Goal: Check status: Check status

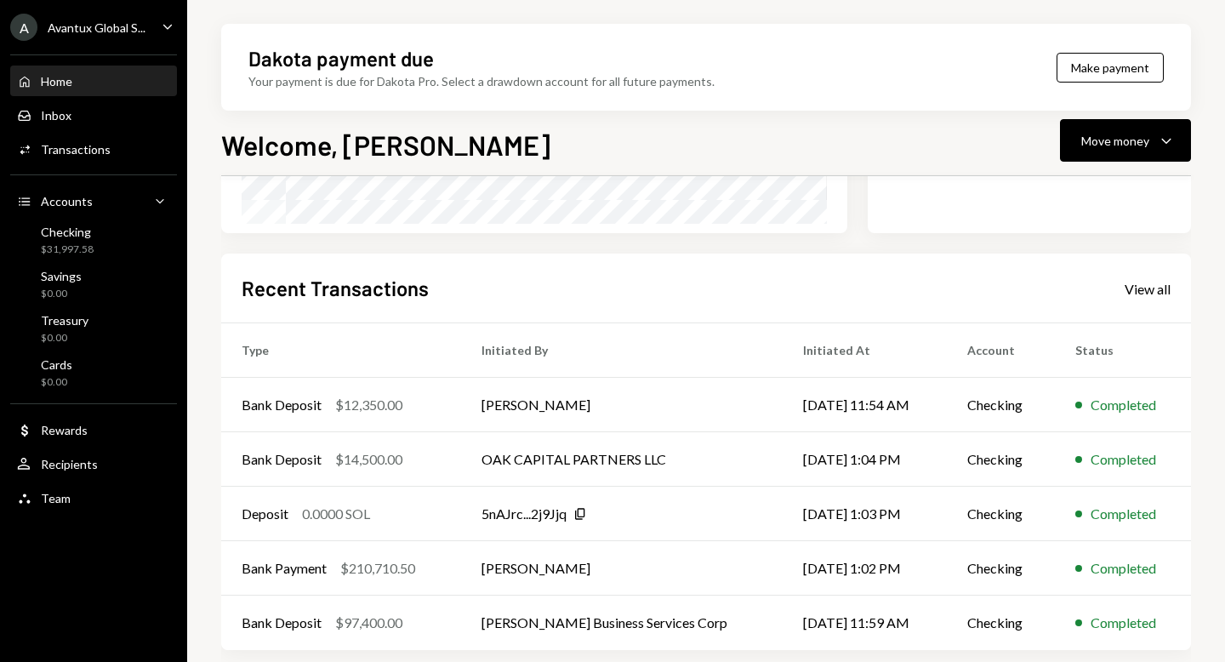
scroll to position [363, 0]
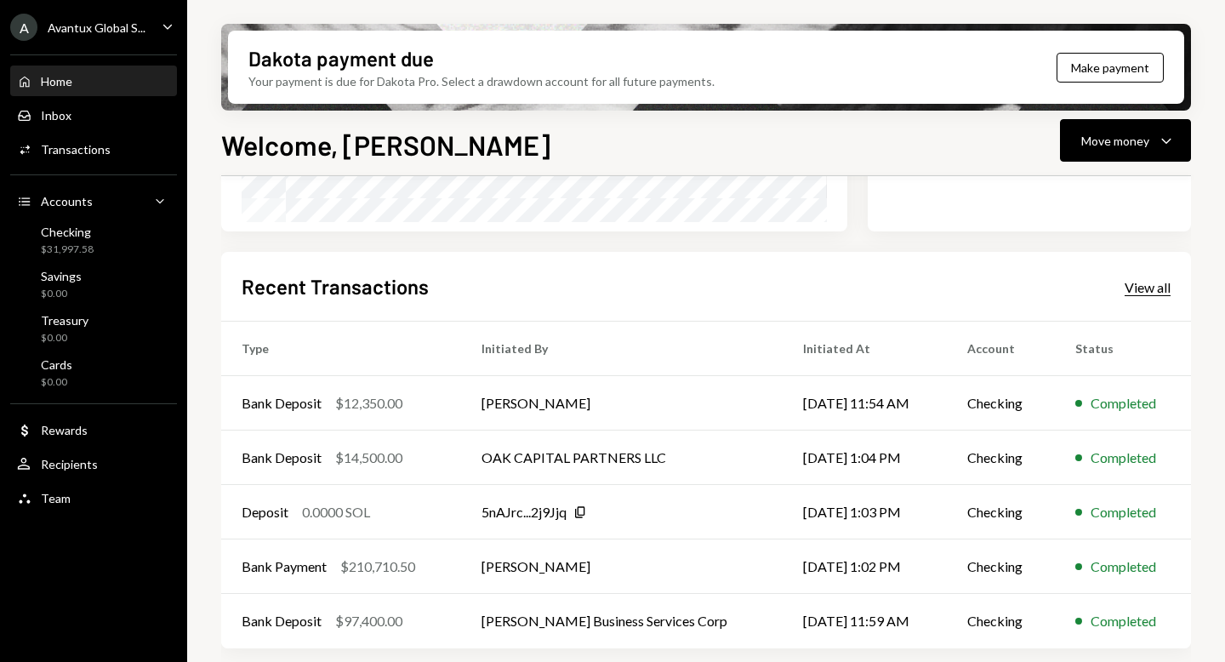
click at [1145, 285] on div "View all" at bounding box center [1148, 287] width 46 height 17
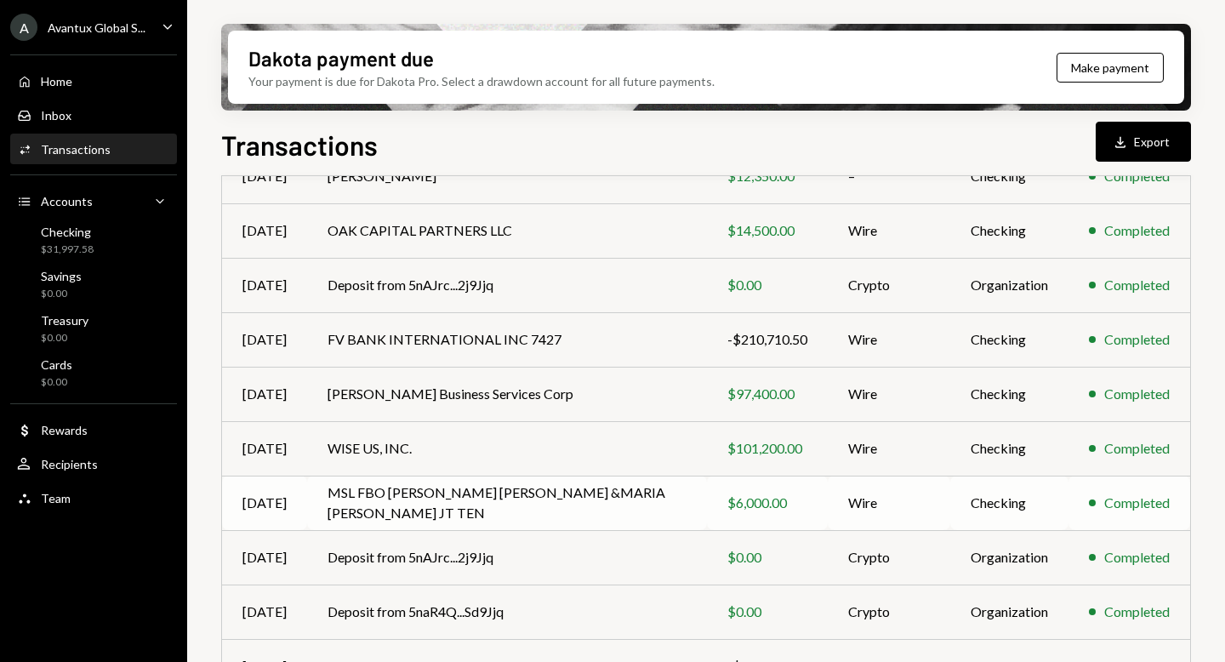
scroll to position [307, 0]
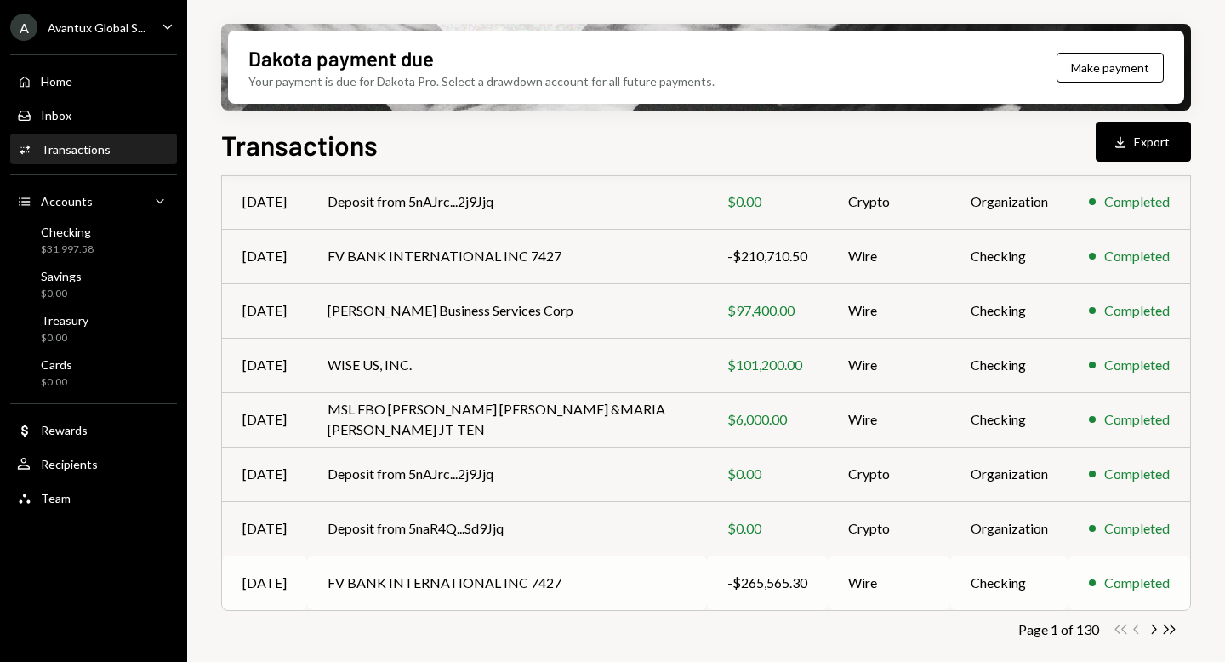
click at [533, 578] on td "FV BANK INTERNATIONAL INC 7427" at bounding box center [507, 583] width 400 height 54
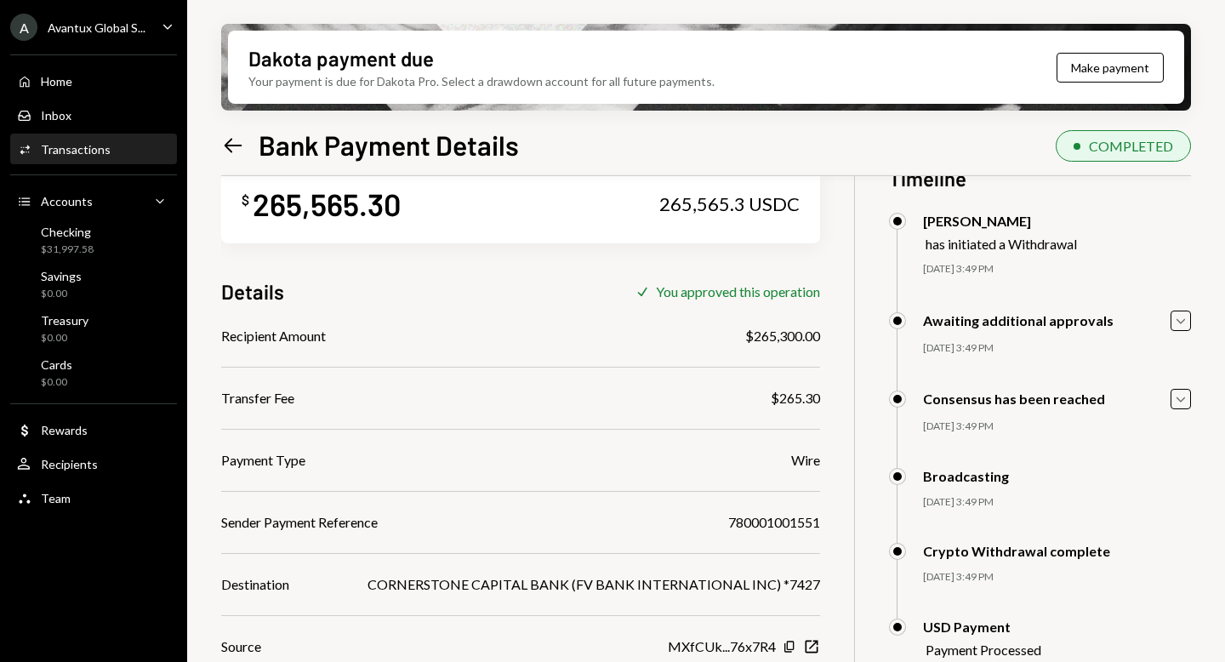
scroll to position [55, 0]
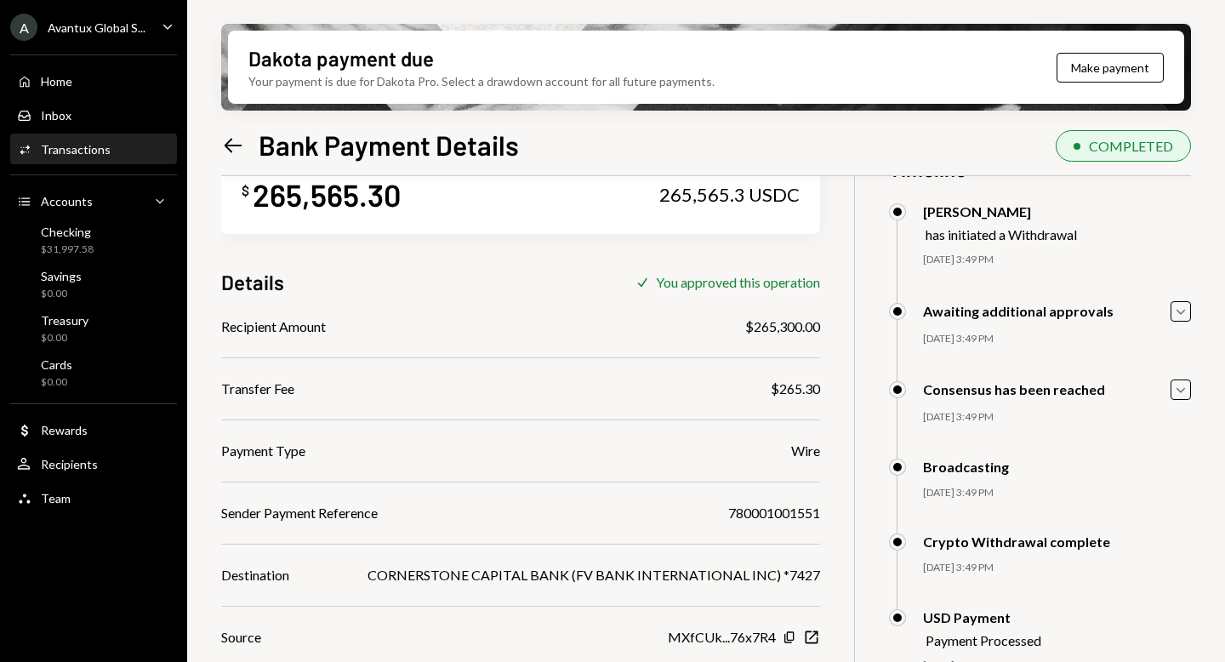
click at [223, 137] on icon "Left Arrow" at bounding box center [233, 146] width 24 height 24
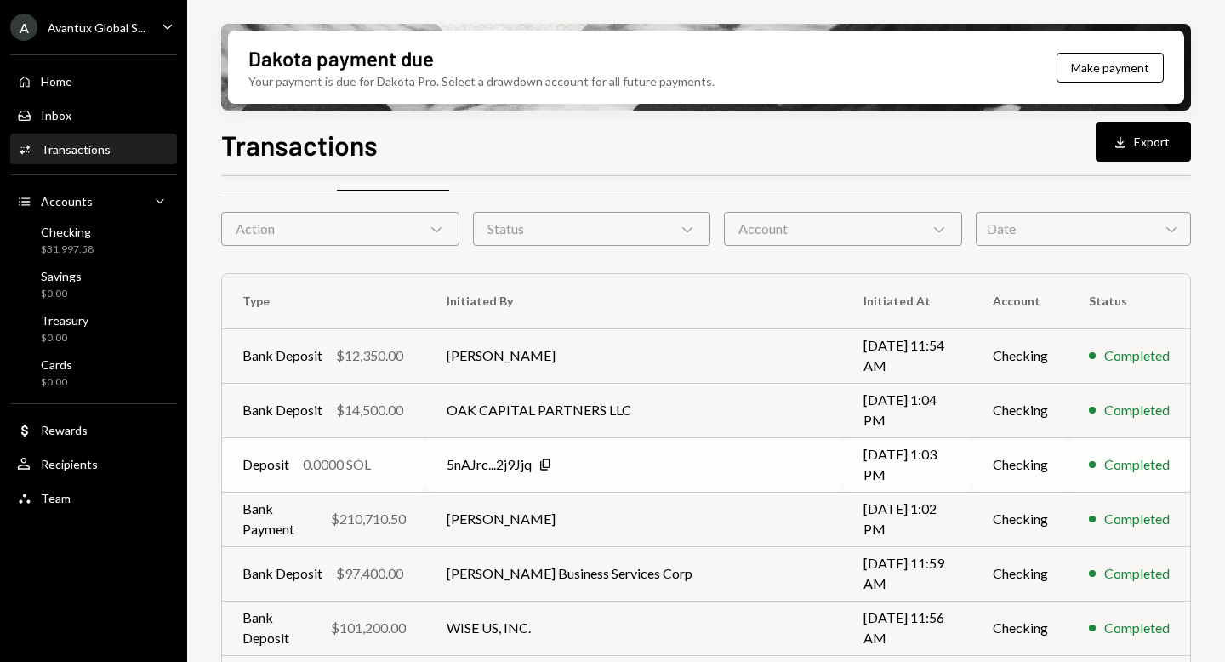
scroll to position [74, 0]
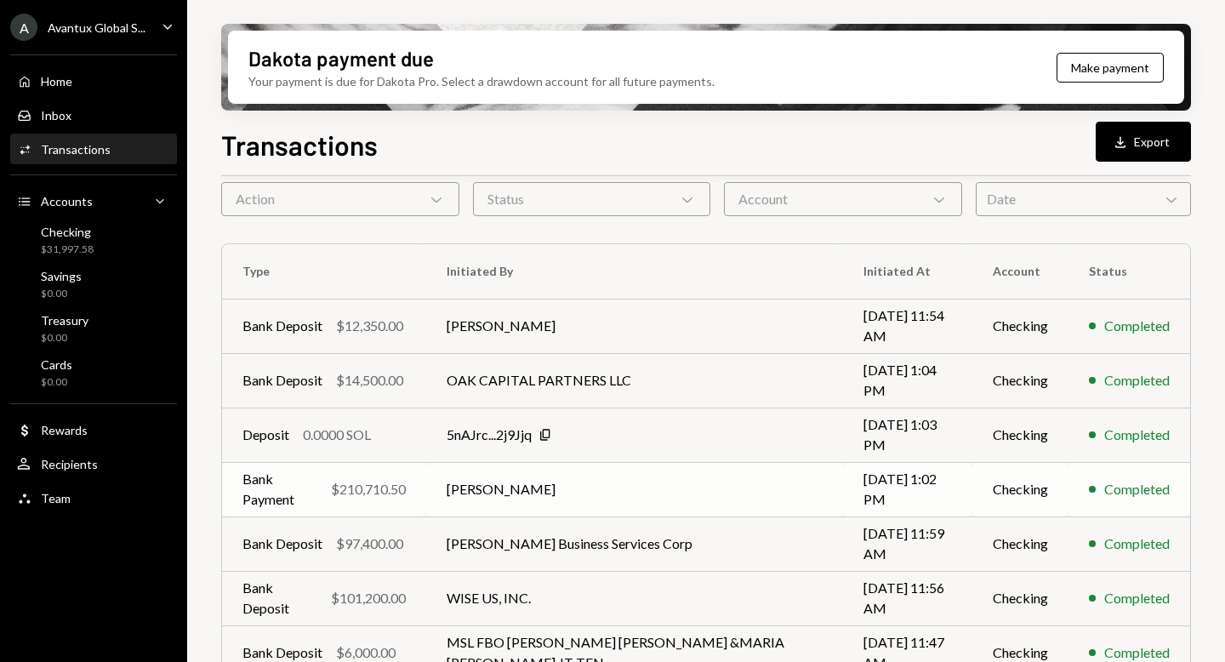
click at [506, 499] on td "[PERSON_NAME]" at bounding box center [634, 489] width 417 height 54
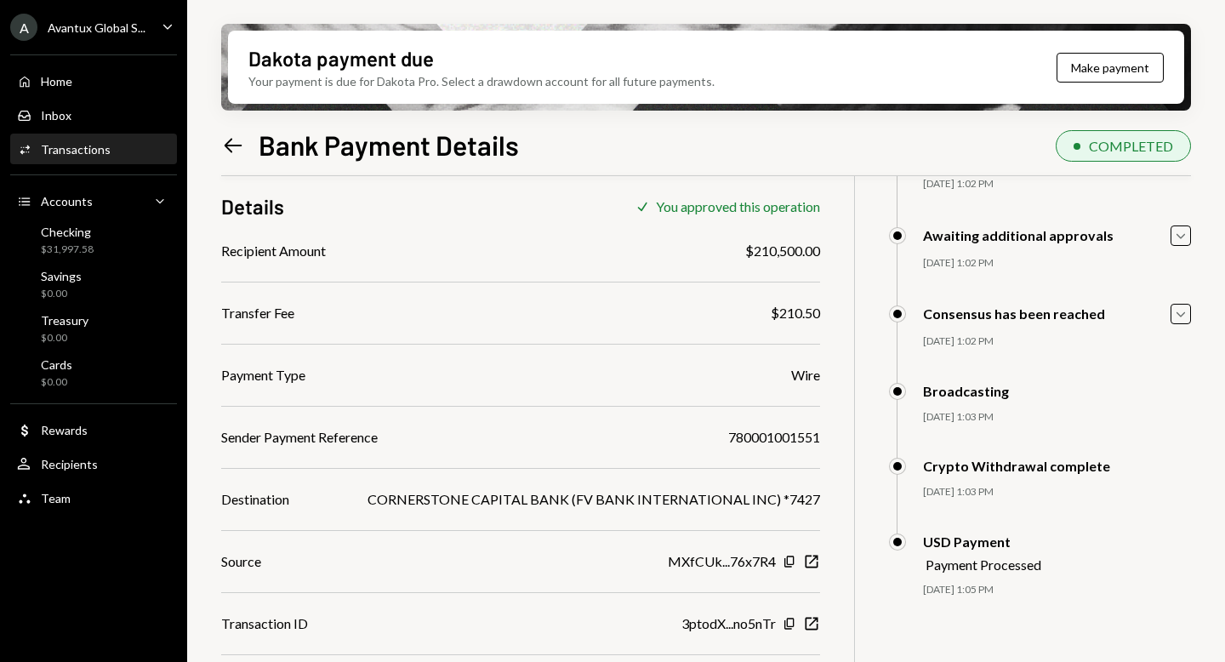
scroll to position [137, 0]
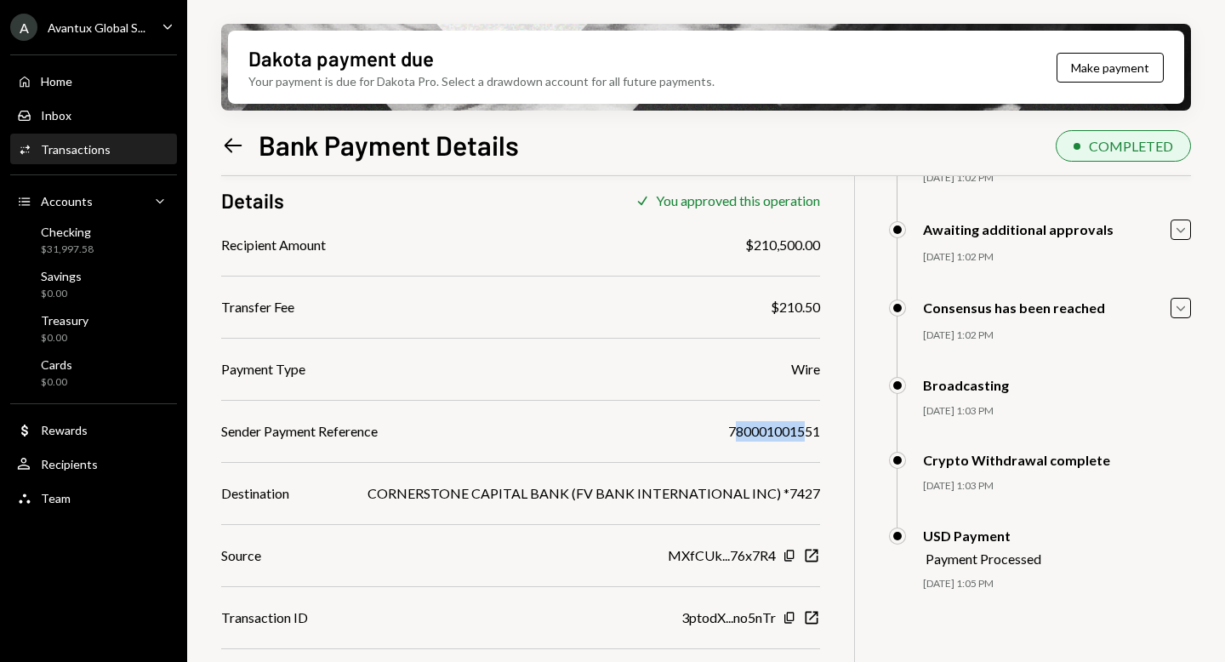
drag, startPoint x: 729, startPoint y: 430, endPoint x: 806, endPoint y: 430, distance: 77.4
click at [806, 430] on div "780001001551" at bounding box center [774, 431] width 92 height 20
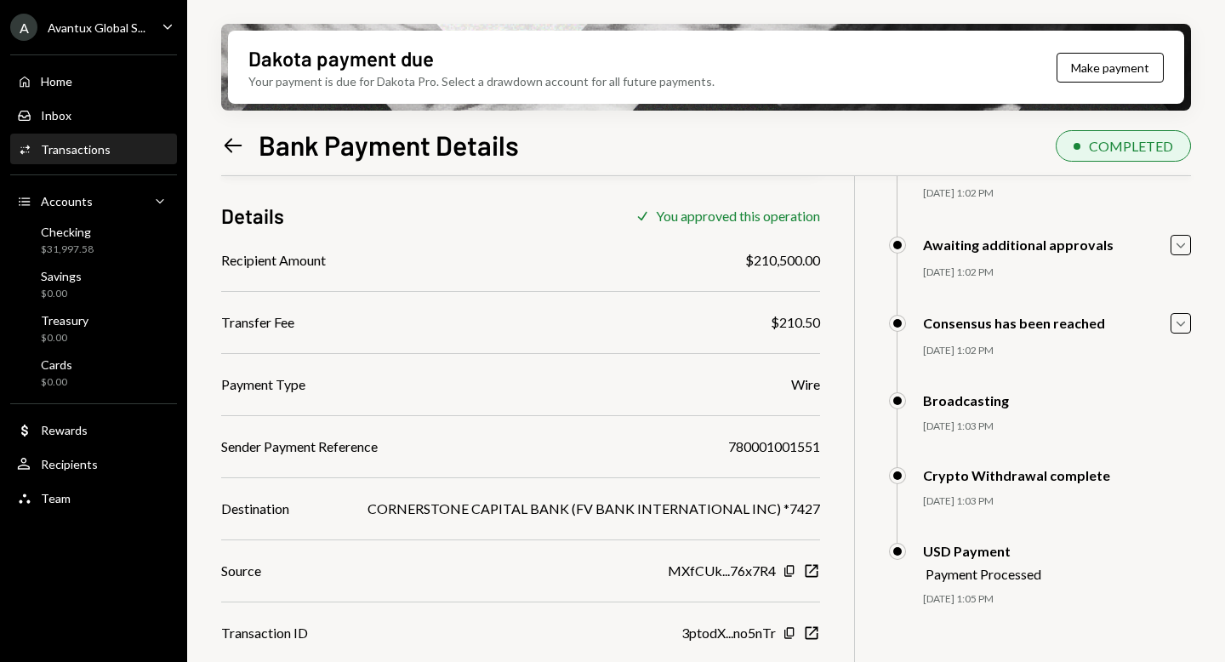
scroll to position [187, 0]
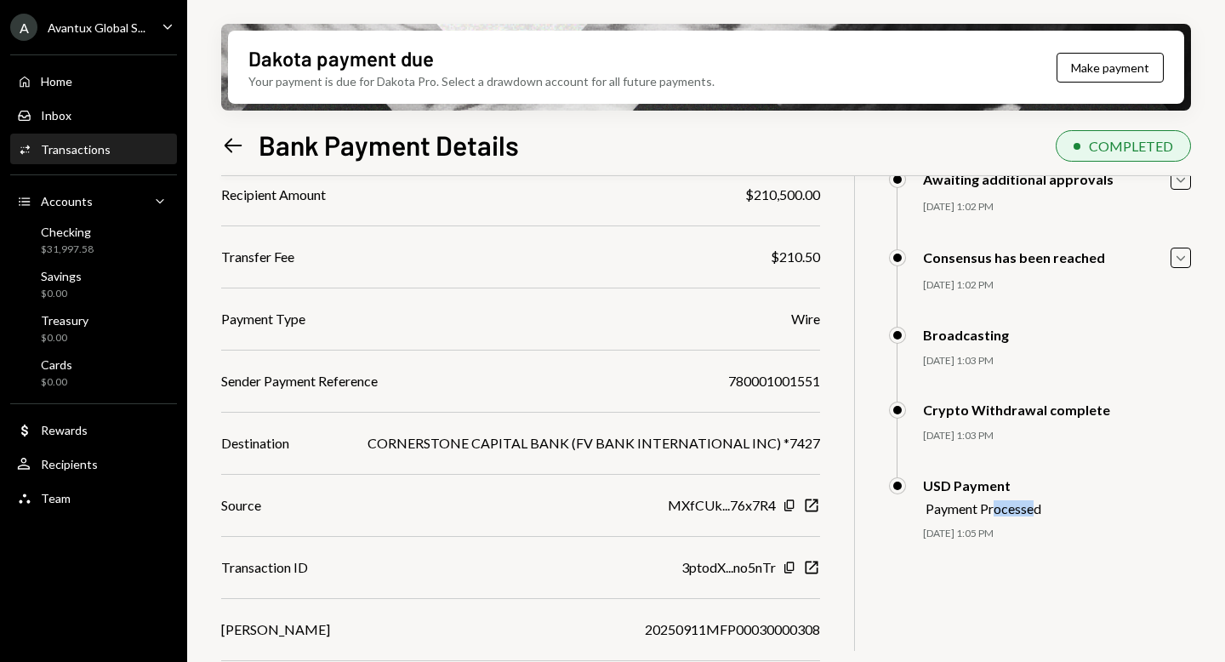
drag, startPoint x: 994, startPoint y: 510, endPoint x: 1037, endPoint y: 510, distance: 43.4
click at [1038, 510] on div "Payment Processed" at bounding box center [984, 508] width 116 height 16
click at [1085, 510] on div "USD Payment Payment Processed" at bounding box center [1040, 496] width 303 height 39
click at [228, 136] on icon "Left Arrow" at bounding box center [233, 146] width 24 height 24
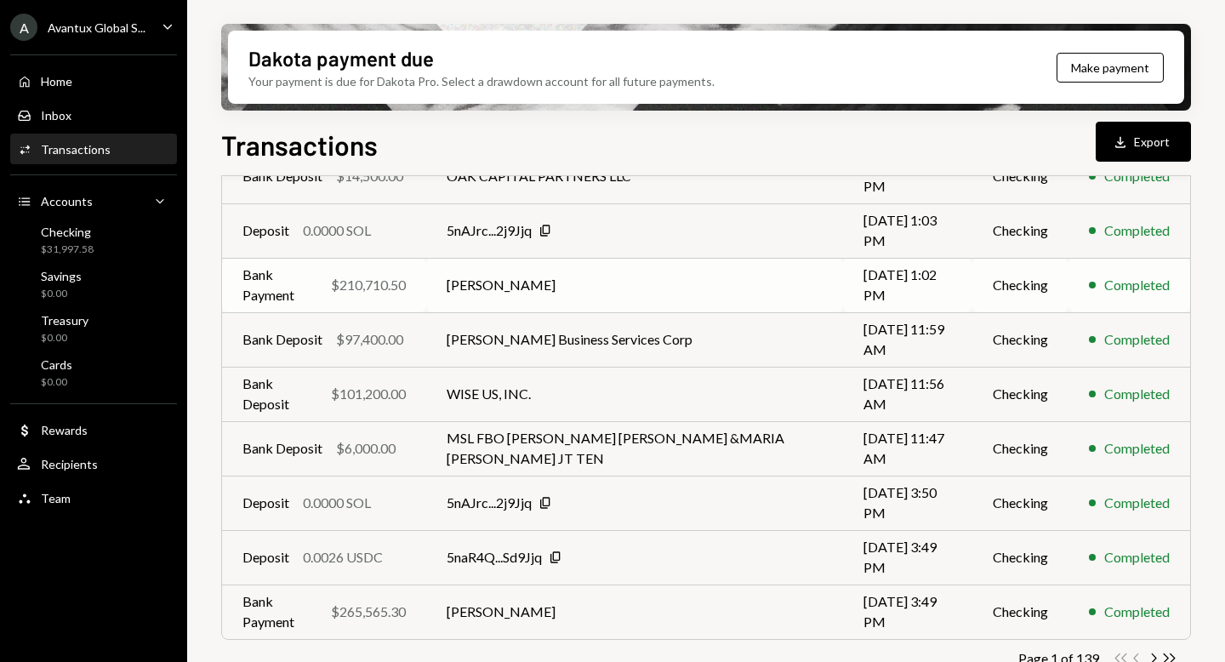
scroll to position [307, 0]
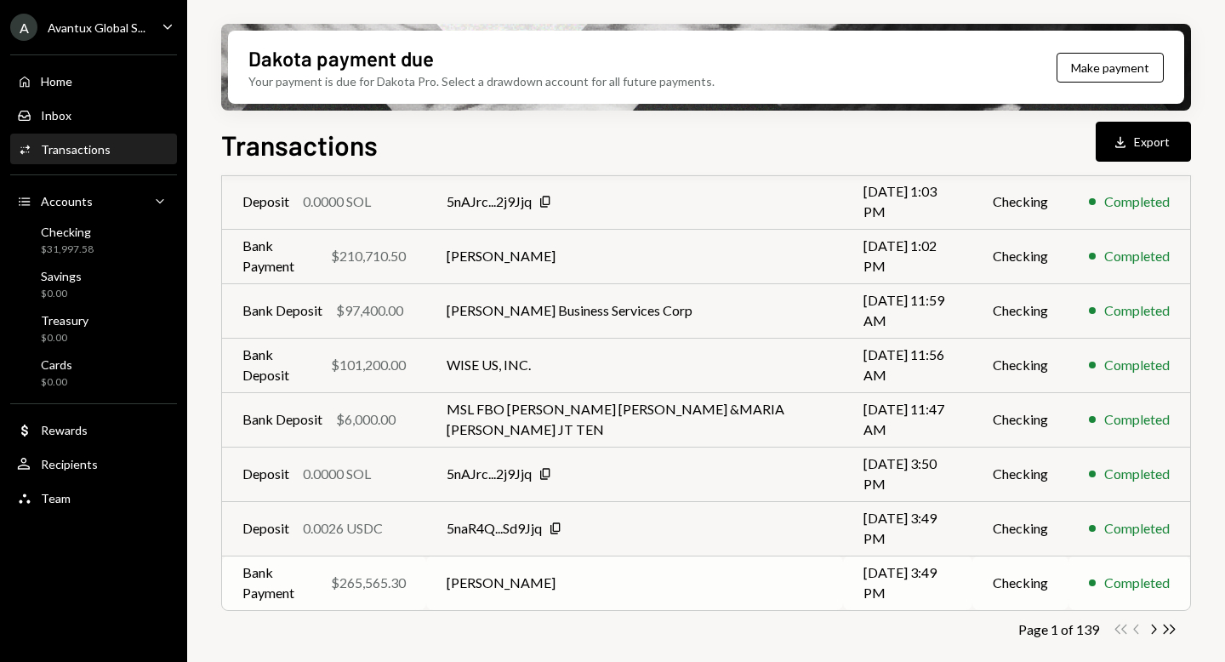
click at [527, 585] on td "[PERSON_NAME]" at bounding box center [634, 583] width 417 height 54
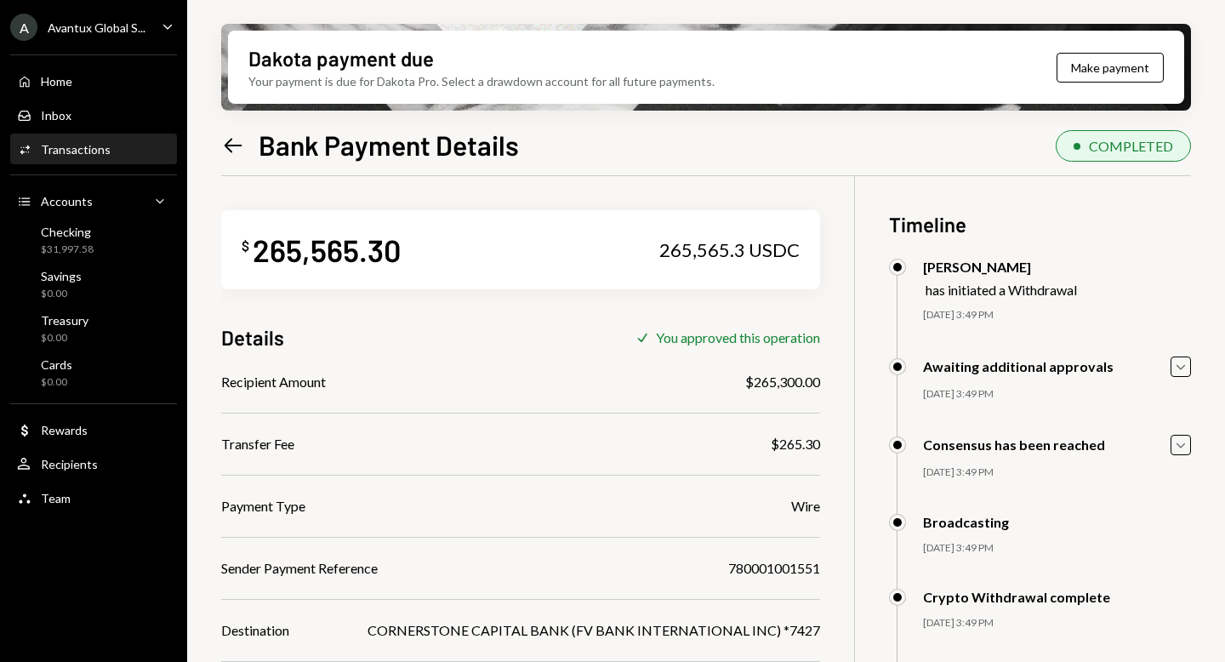
click at [241, 147] on icon "Left Arrow" at bounding box center [233, 146] width 24 height 24
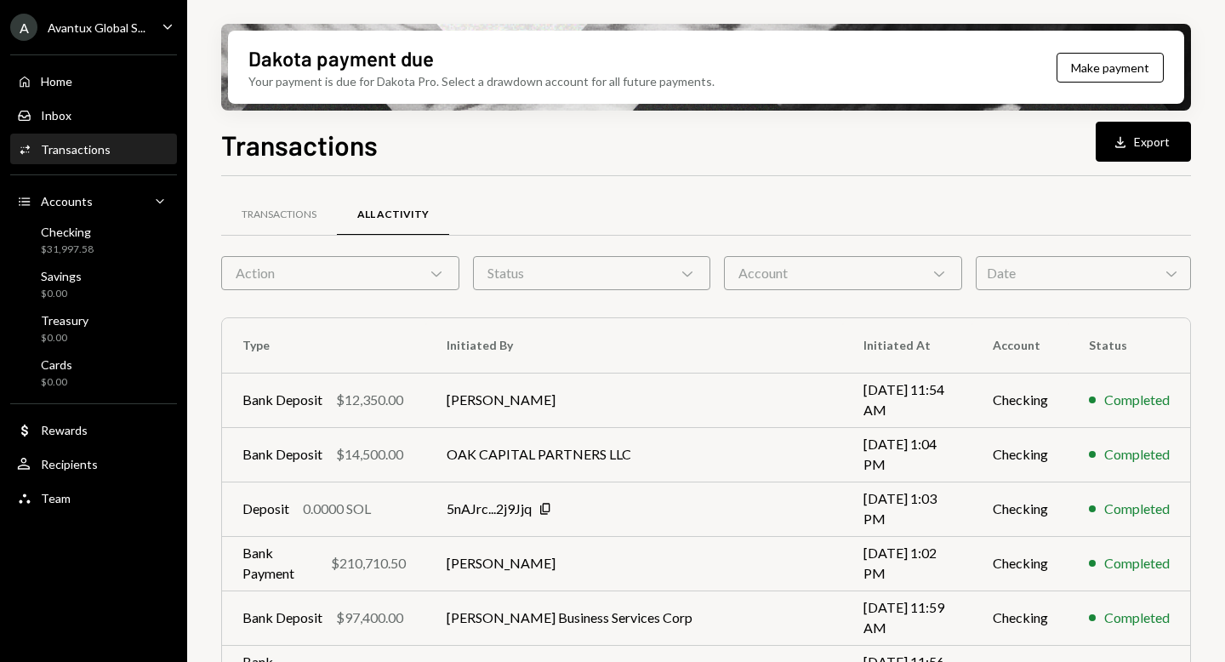
click at [97, 24] on div "Avantux Global S..." at bounding box center [97, 27] width 98 height 14
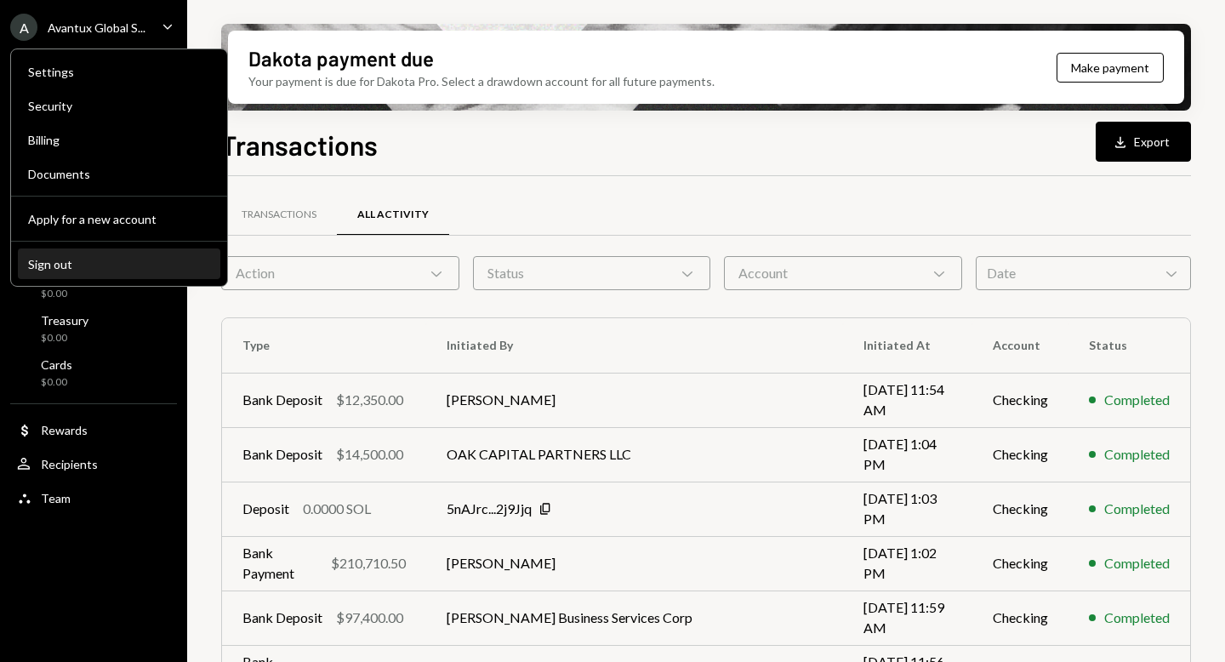
click at [62, 265] on div "Sign out" at bounding box center [119, 264] width 182 height 14
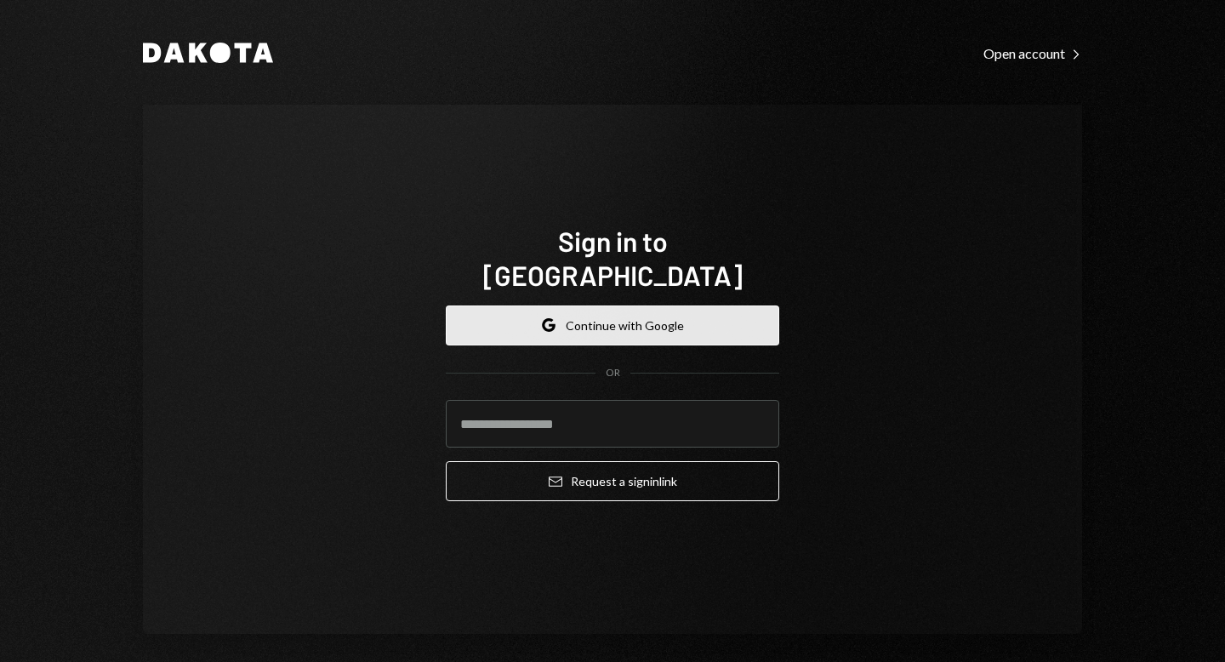
click at [602, 310] on button "Google Continue with Google" at bounding box center [612, 325] width 333 height 40
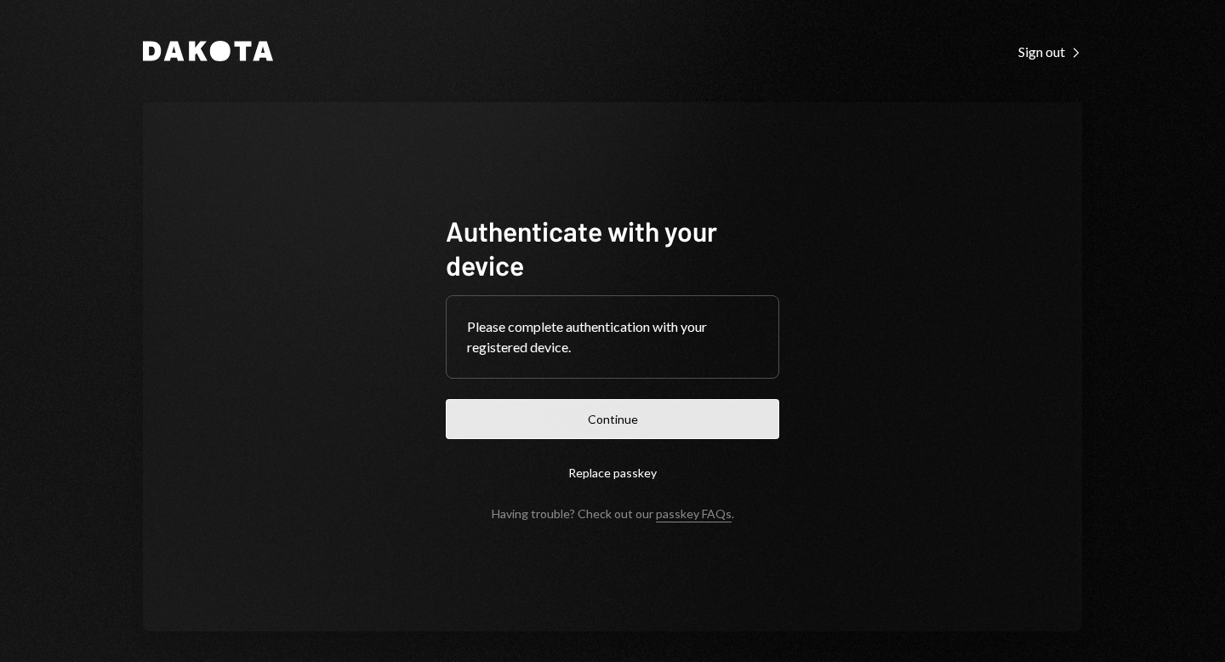
click at [625, 421] on button "Continue" at bounding box center [612, 419] width 333 height 40
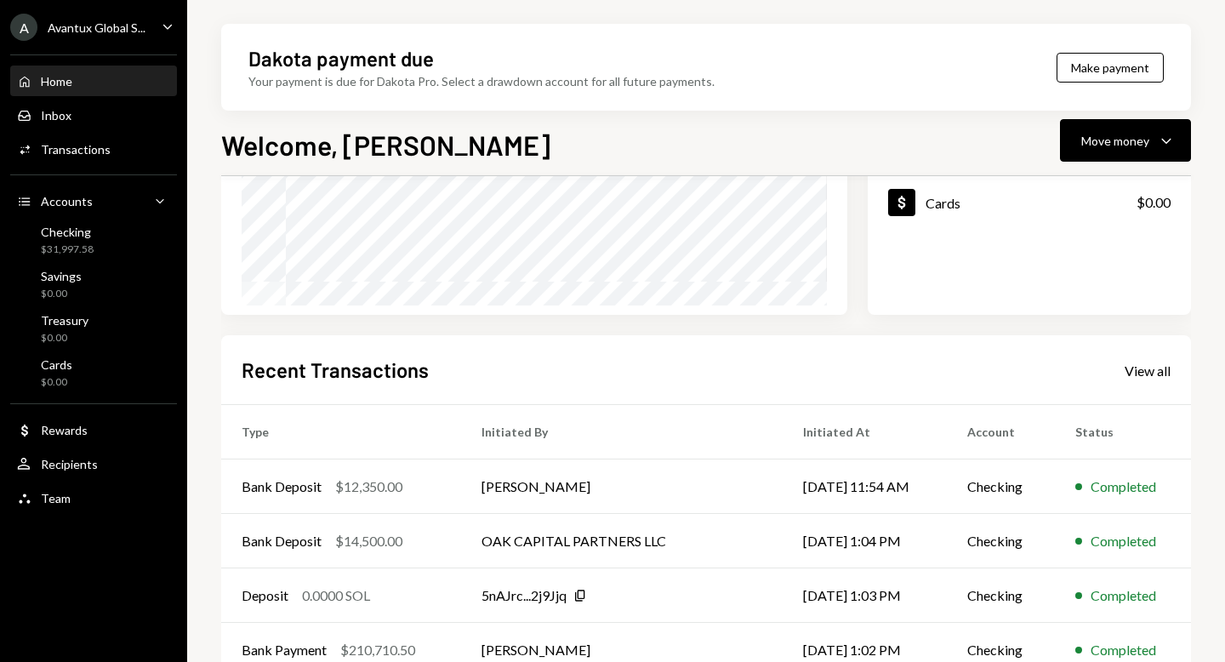
scroll to position [363, 0]
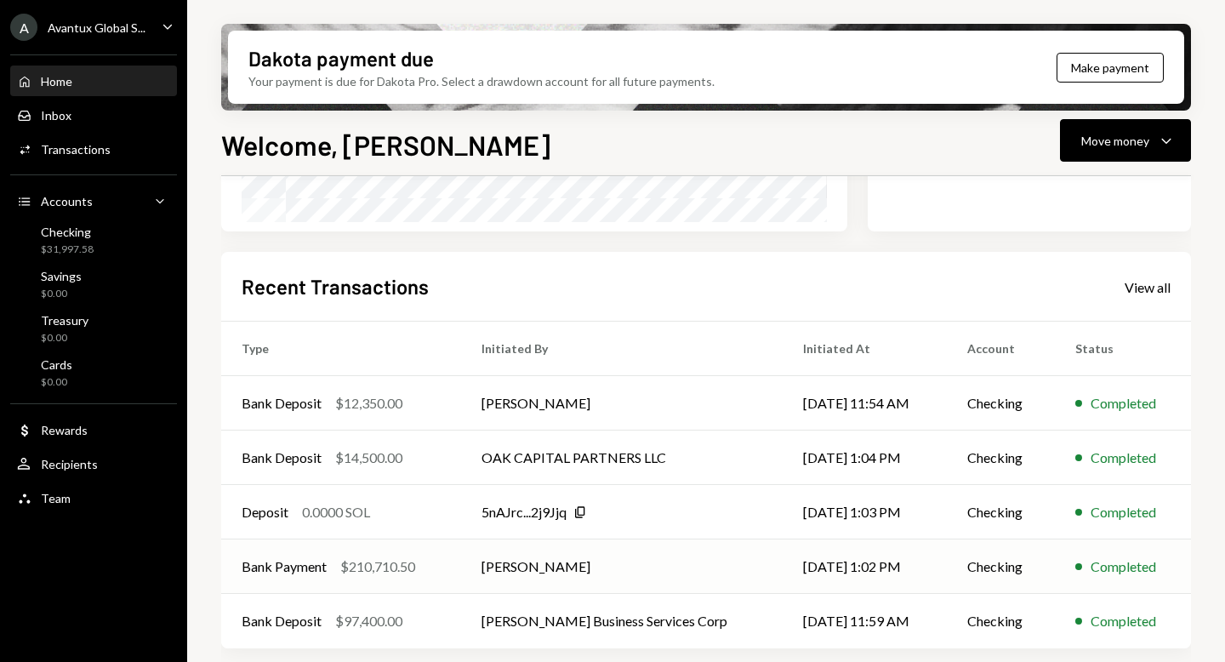
click at [561, 571] on td "[PERSON_NAME]" at bounding box center [621, 566] width 321 height 54
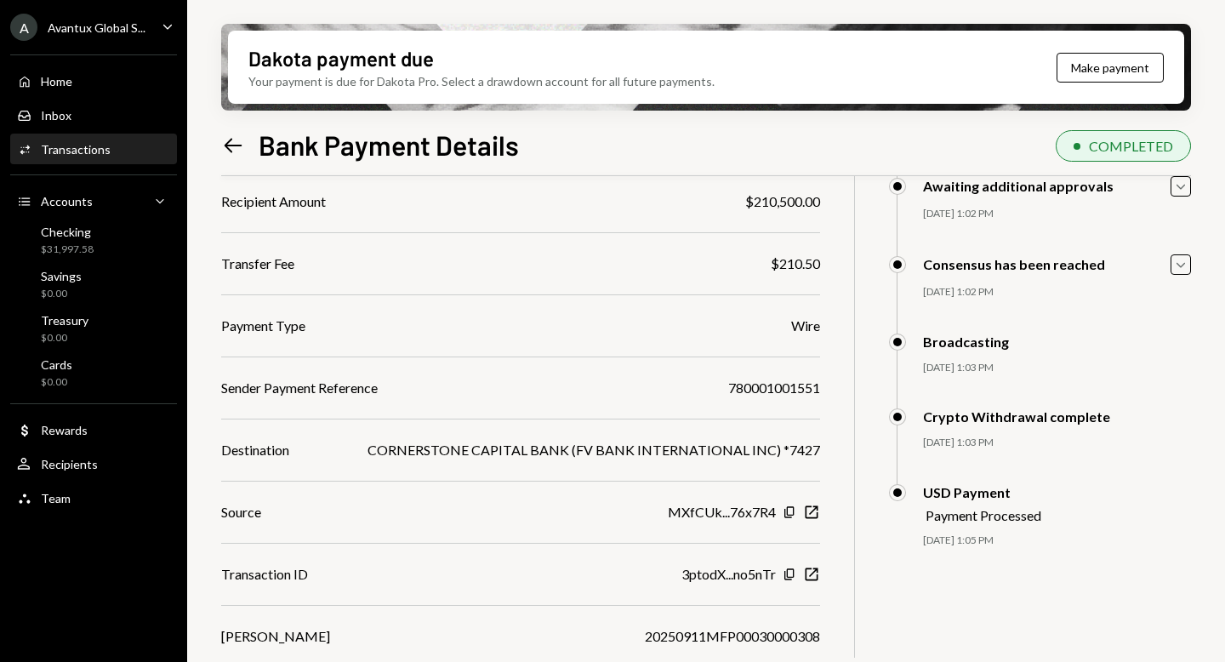
scroll to position [187, 0]
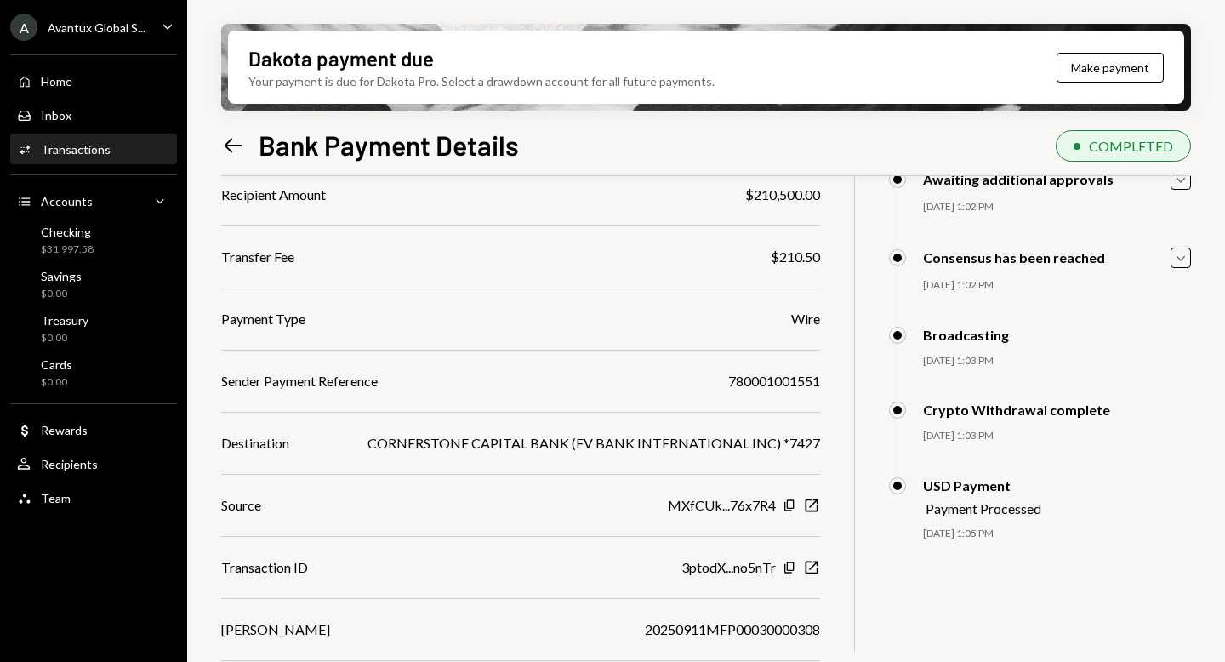
click at [723, 437] on div "CORNERSTONE CAPITAL BANK (FV BANK INTERNATIONAL INC) *7427" at bounding box center [594, 443] width 453 height 20
drag, startPoint x: 818, startPoint y: 631, endPoint x: 642, endPoint y: 626, distance: 175.3
click at [645, 626] on div "20250911MFP00030000308" at bounding box center [732, 629] width 175 height 20
copy div "20250911MFP00030000308"
click at [500, 425] on div "Recipient Amount $210,500.00 Transfer Fee $210.50 Payment Type Wire Sender Paym…" at bounding box center [520, 443] width 599 height 517
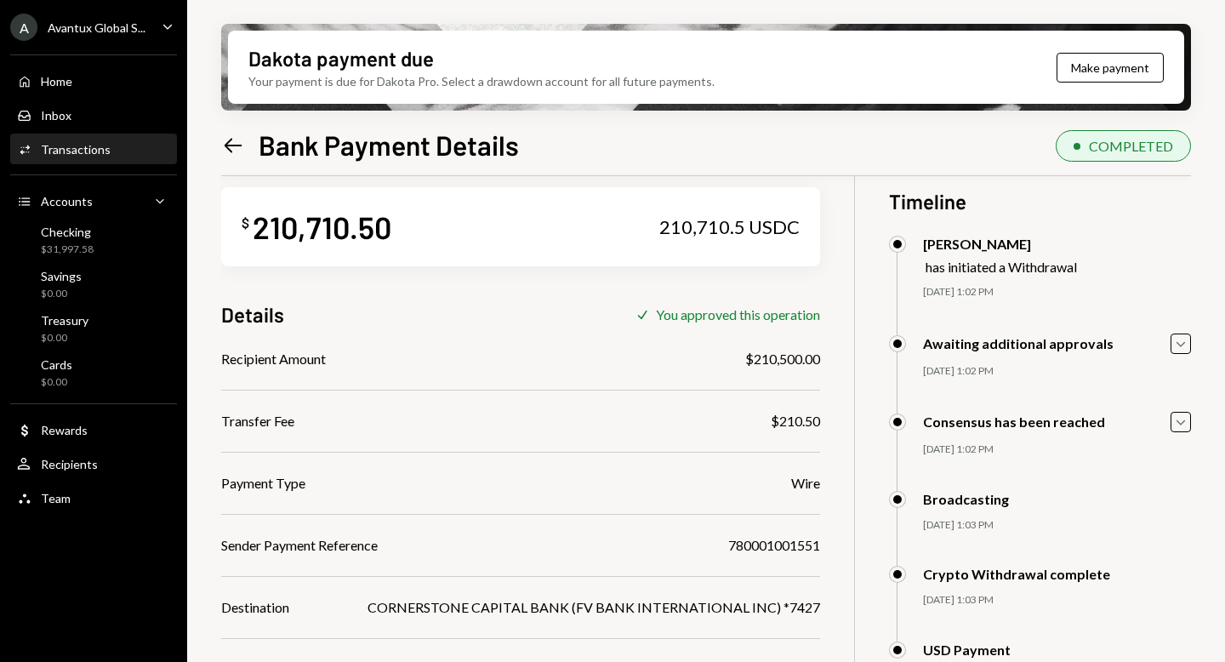
scroll to position [0, 0]
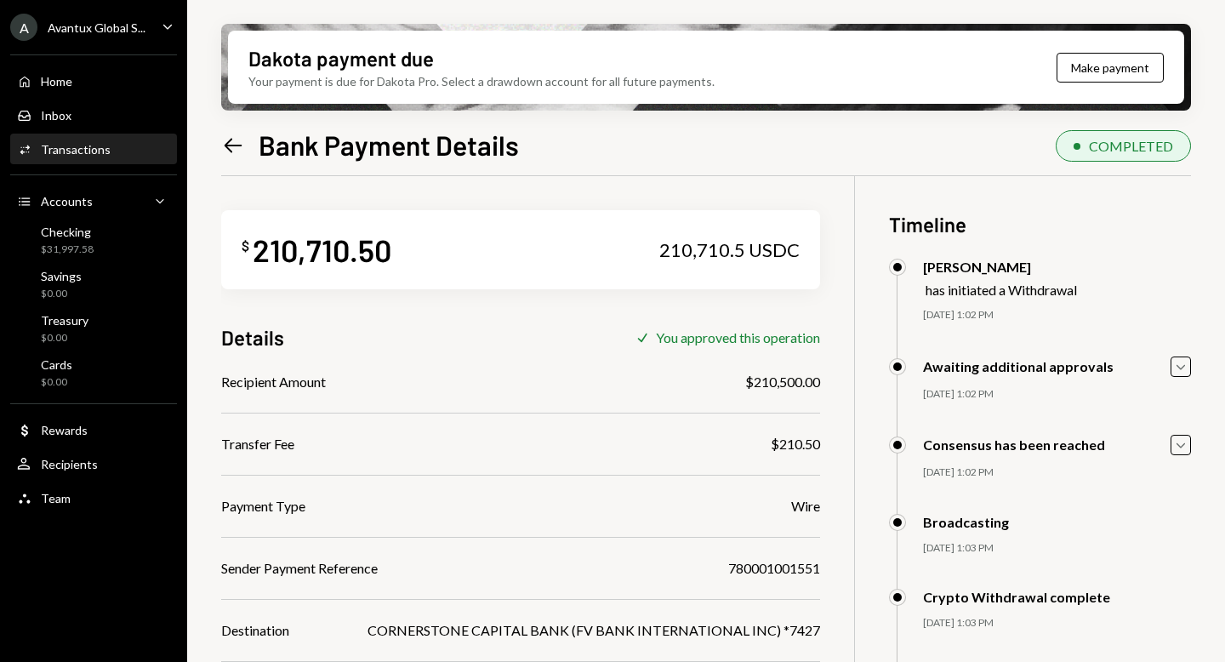
click at [231, 146] on icon "Left Arrow" at bounding box center [233, 146] width 24 height 24
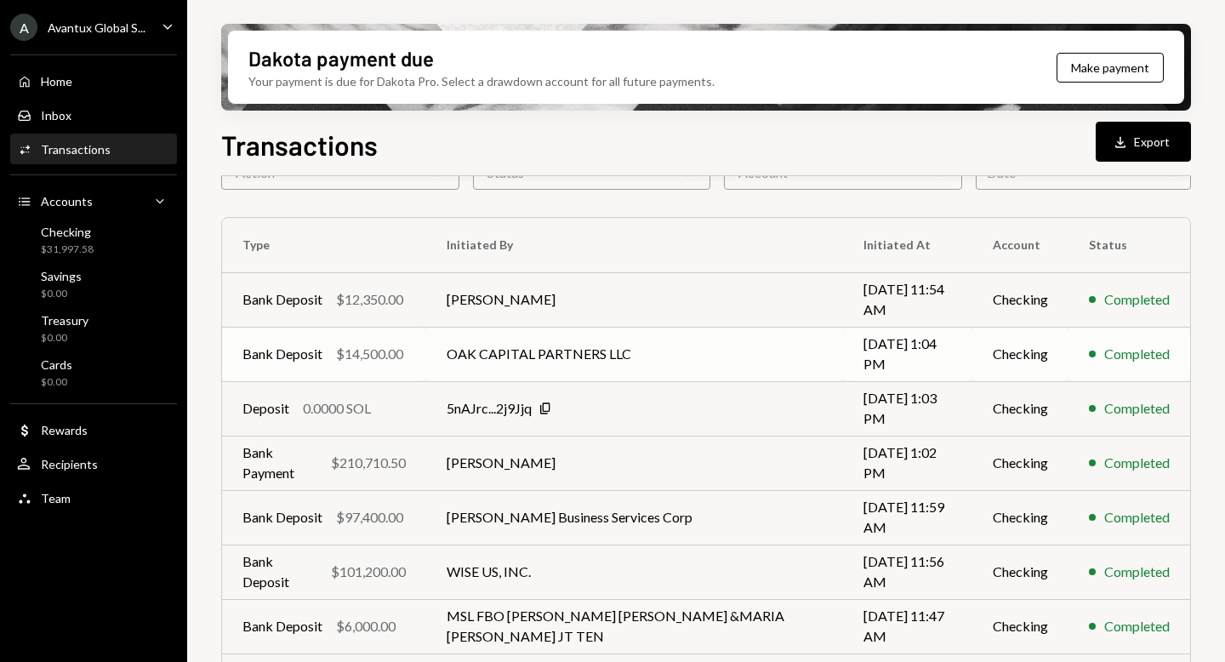
scroll to position [101, 0]
click at [570, 470] on td "[PERSON_NAME]" at bounding box center [634, 462] width 417 height 54
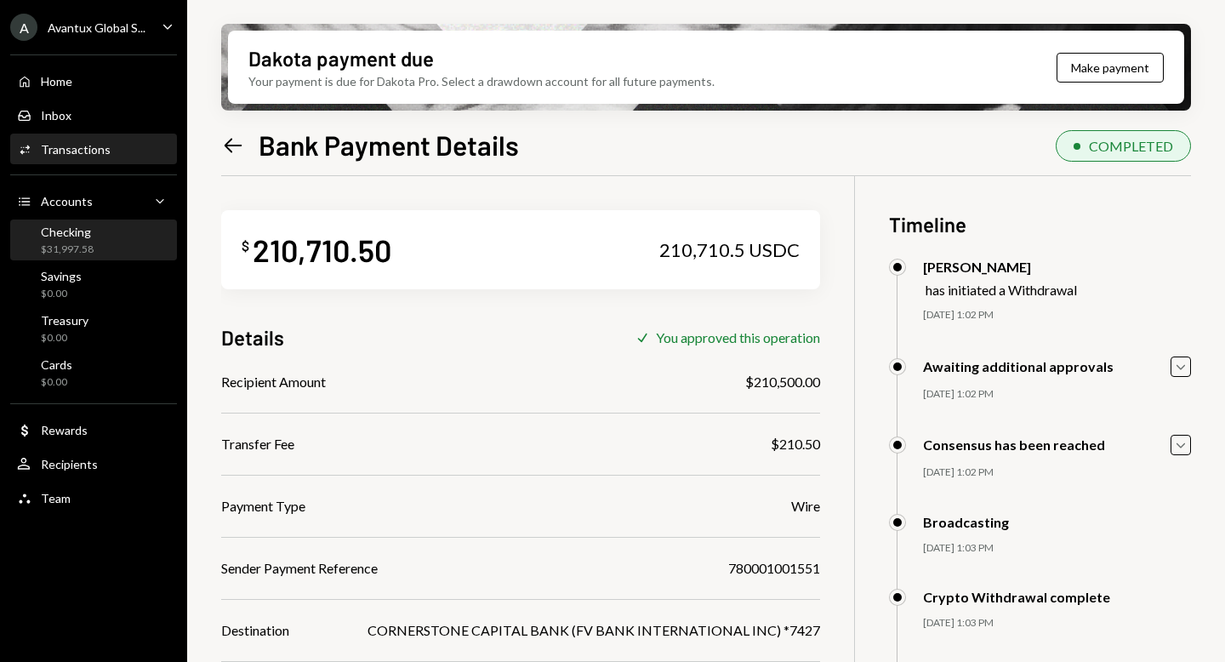
click at [75, 236] on div "Checking" at bounding box center [67, 232] width 53 height 14
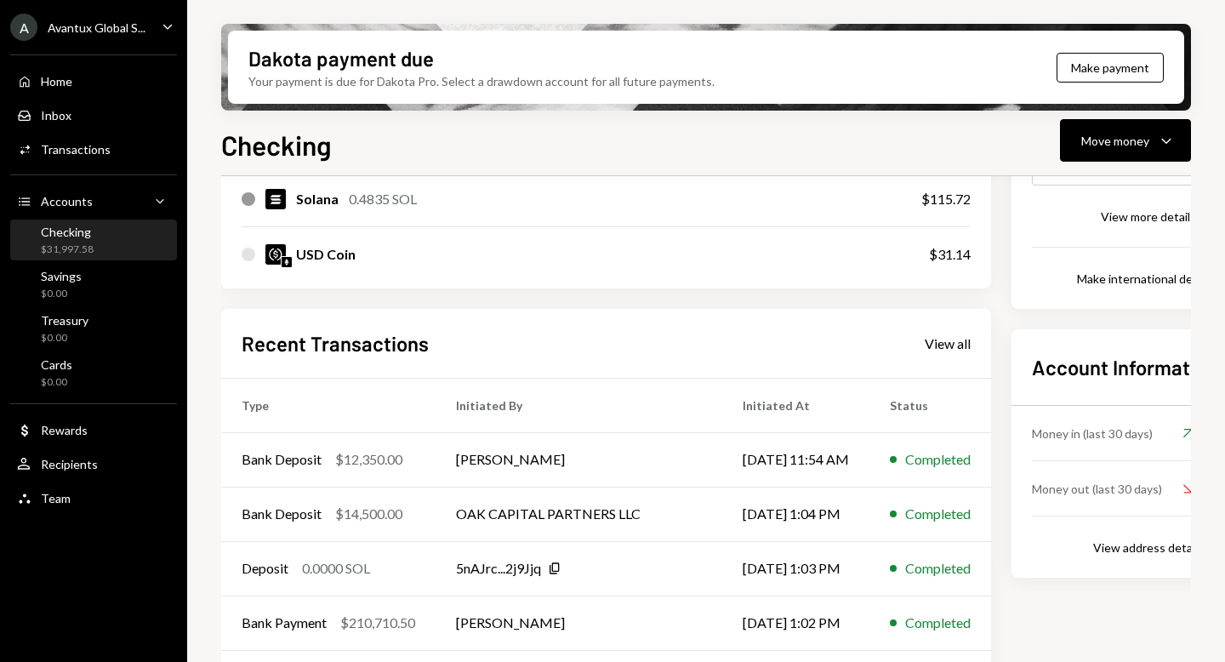
scroll to position [390, 0]
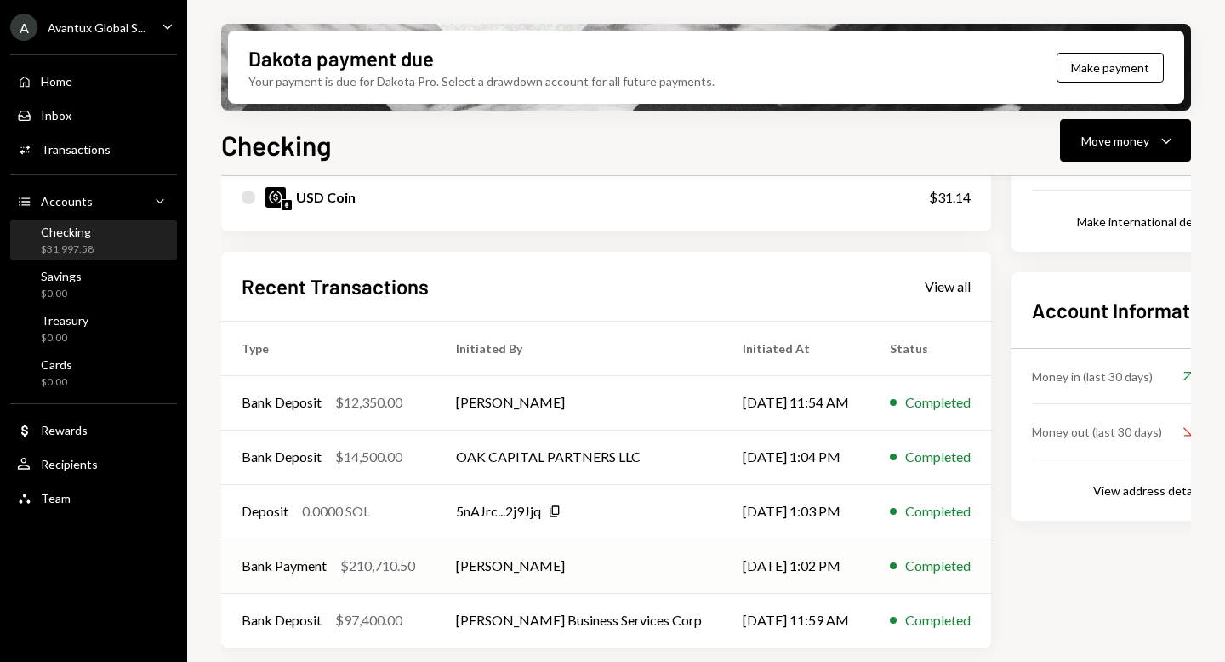
click at [555, 565] on td "[PERSON_NAME]" at bounding box center [579, 565] width 287 height 54
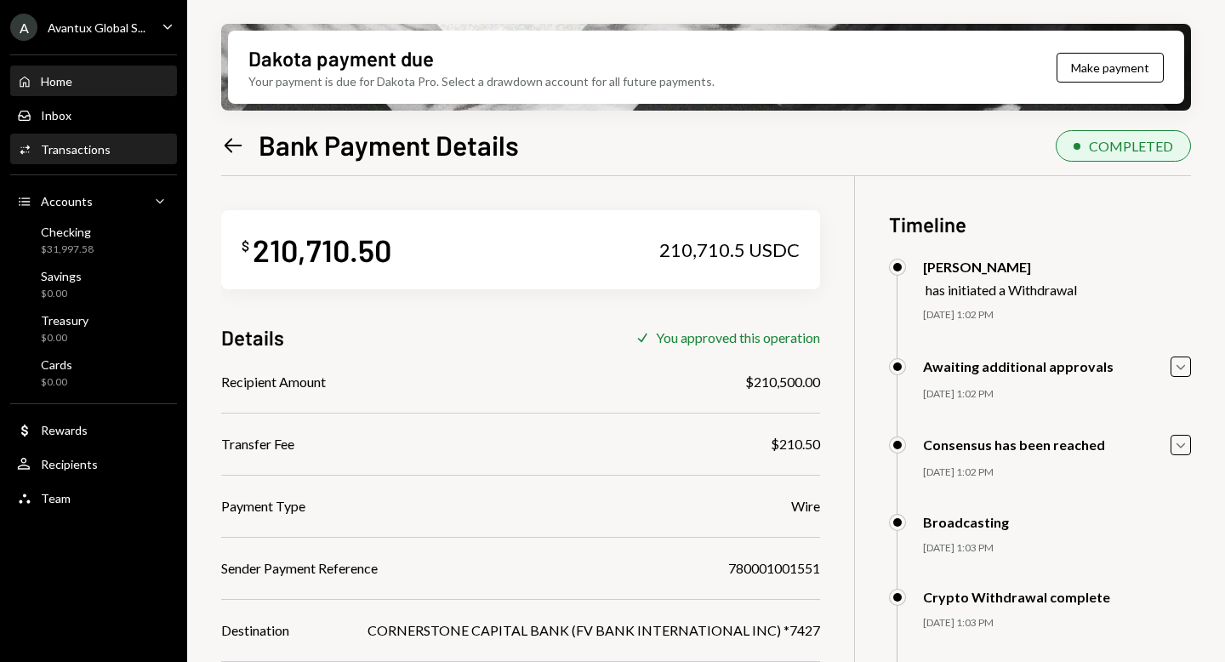
click at [75, 83] on div "Home Home" at bounding box center [93, 81] width 153 height 15
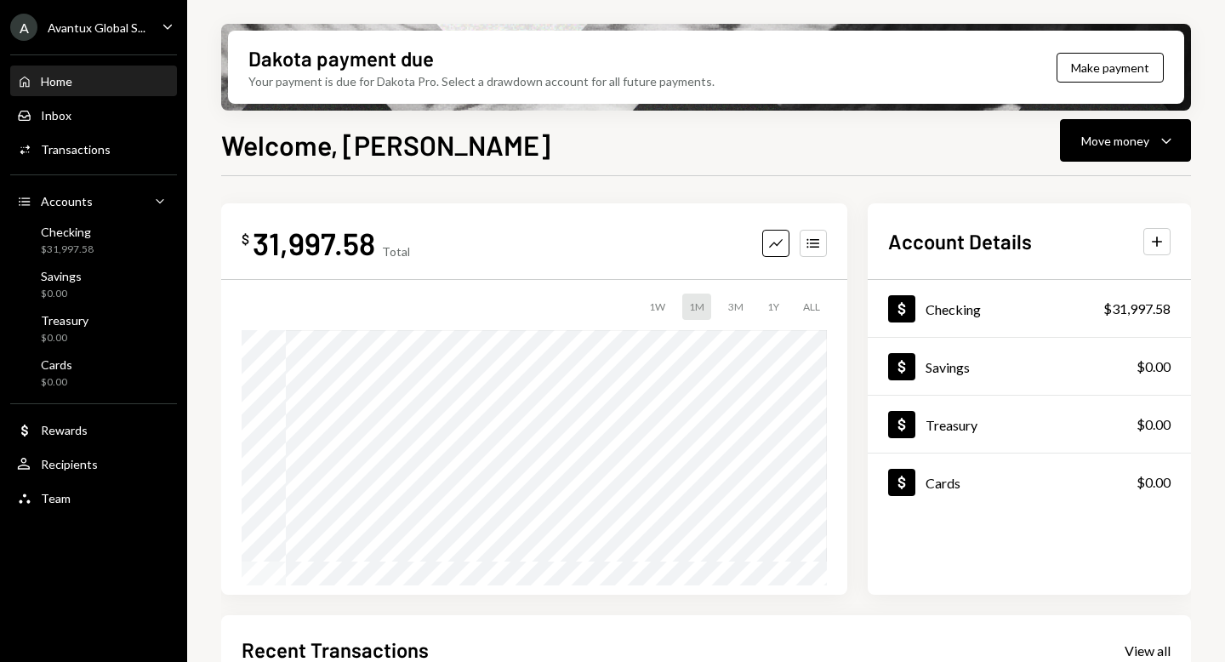
click at [88, 31] on div "Avantux Global S..." at bounding box center [97, 27] width 98 height 14
click at [454, 197] on div "$ 31,997.58 Total Graph Accounts 1W 1M 3M 1Y ALL Account Details Plus Dollar Ch…" at bounding box center [706, 610] width 970 height 869
click at [91, 250] on div "$31,997.58" at bounding box center [67, 249] width 53 height 14
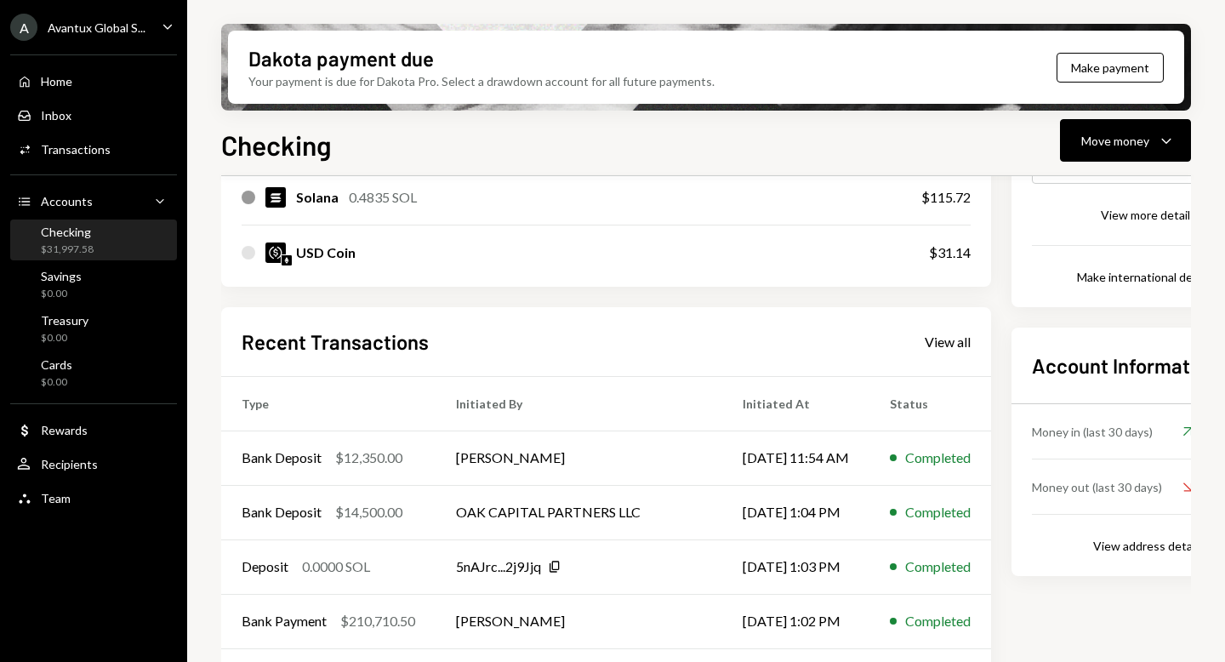
scroll to position [390, 0]
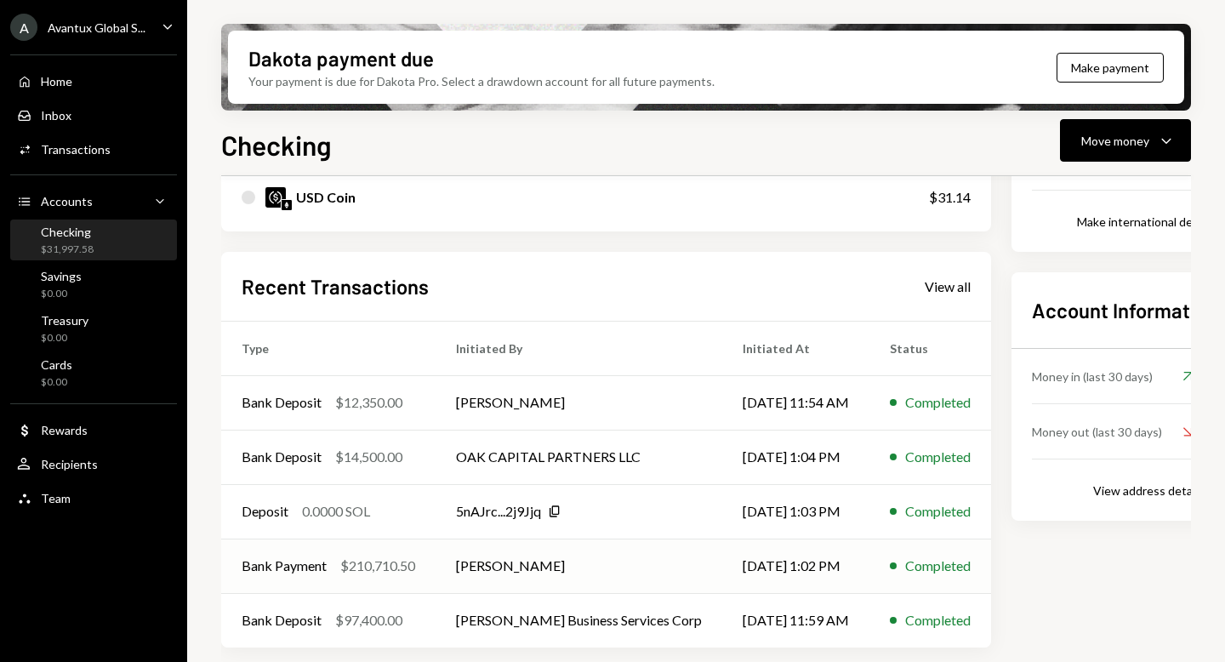
click at [532, 558] on td "[PERSON_NAME]" at bounding box center [579, 565] width 287 height 54
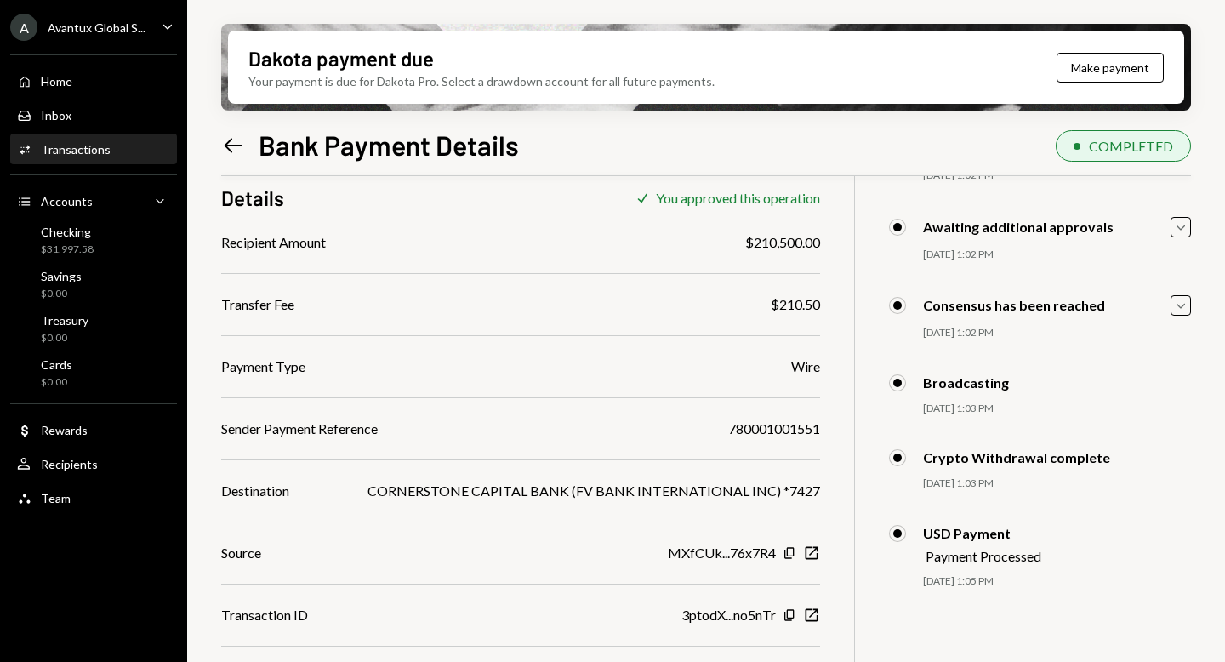
scroll to position [187, 0]
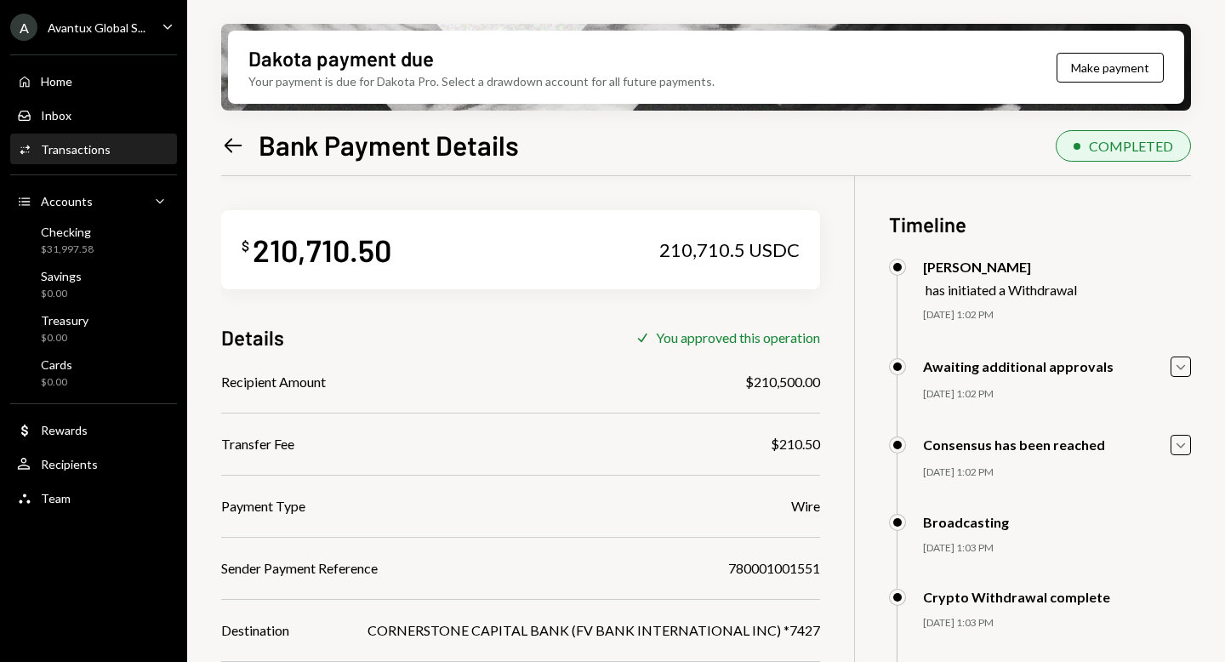
scroll to position [187, 0]
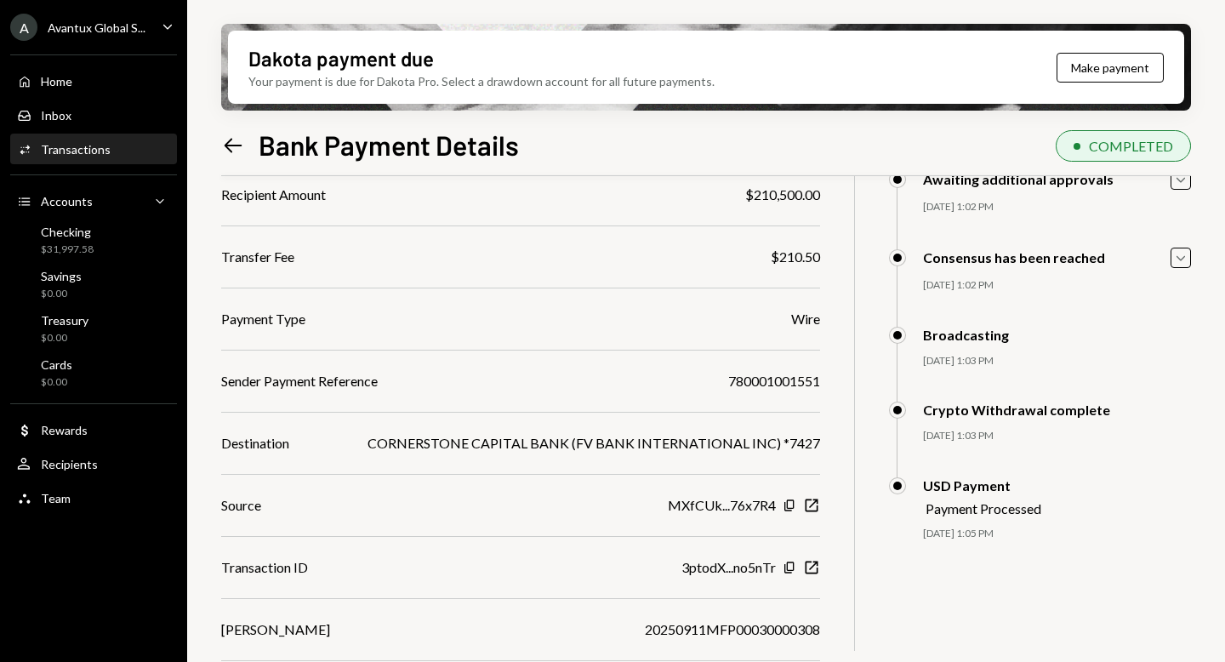
click at [86, 19] on div "A Avantux Global S..." at bounding box center [77, 27] width 135 height 27
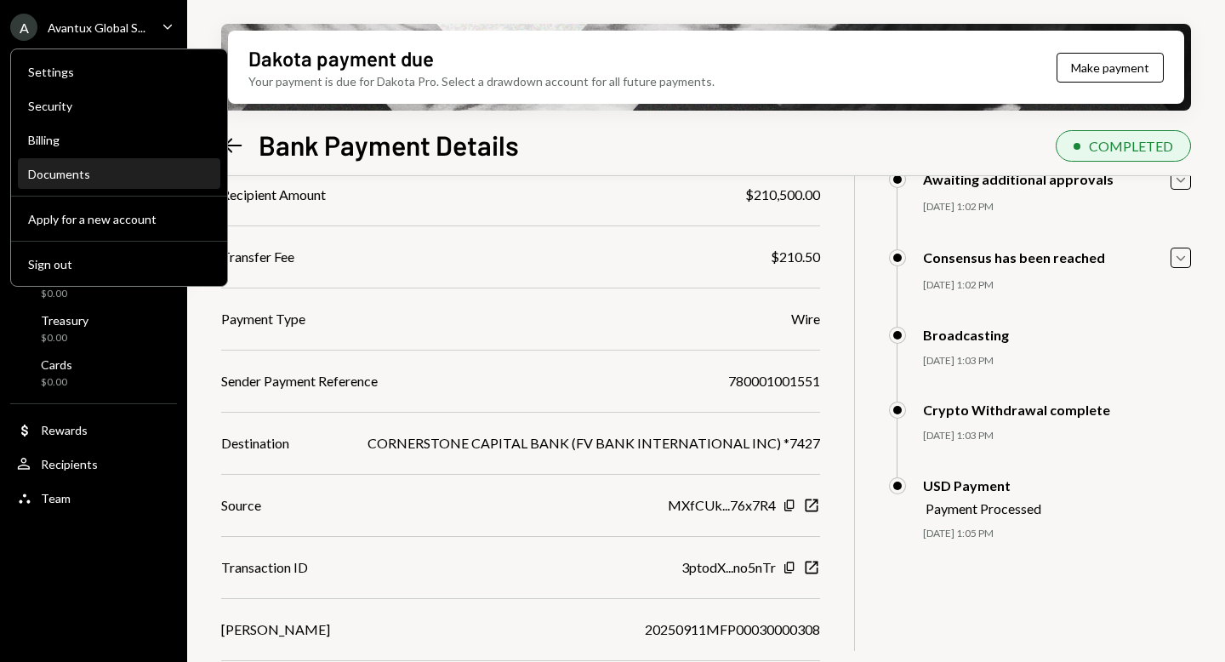
click at [67, 173] on div "Documents" at bounding box center [119, 174] width 182 height 14
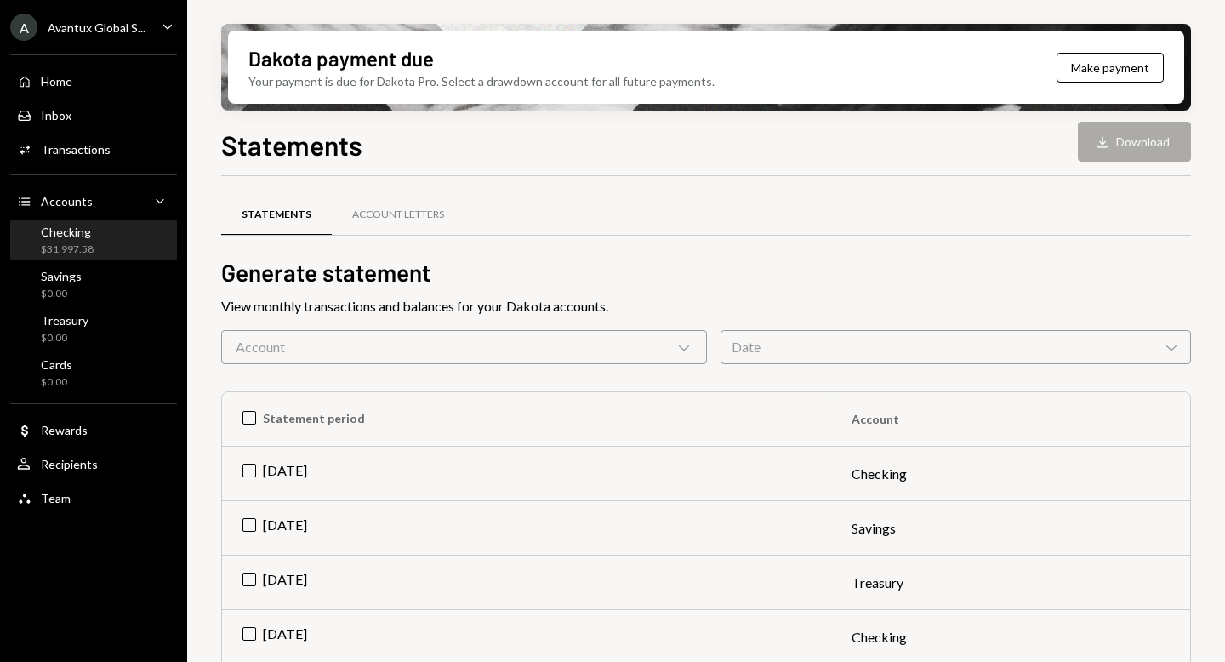
click at [94, 247] on div "Checking $31,997.58" at bounding box center [93, 241] width 153 height 32
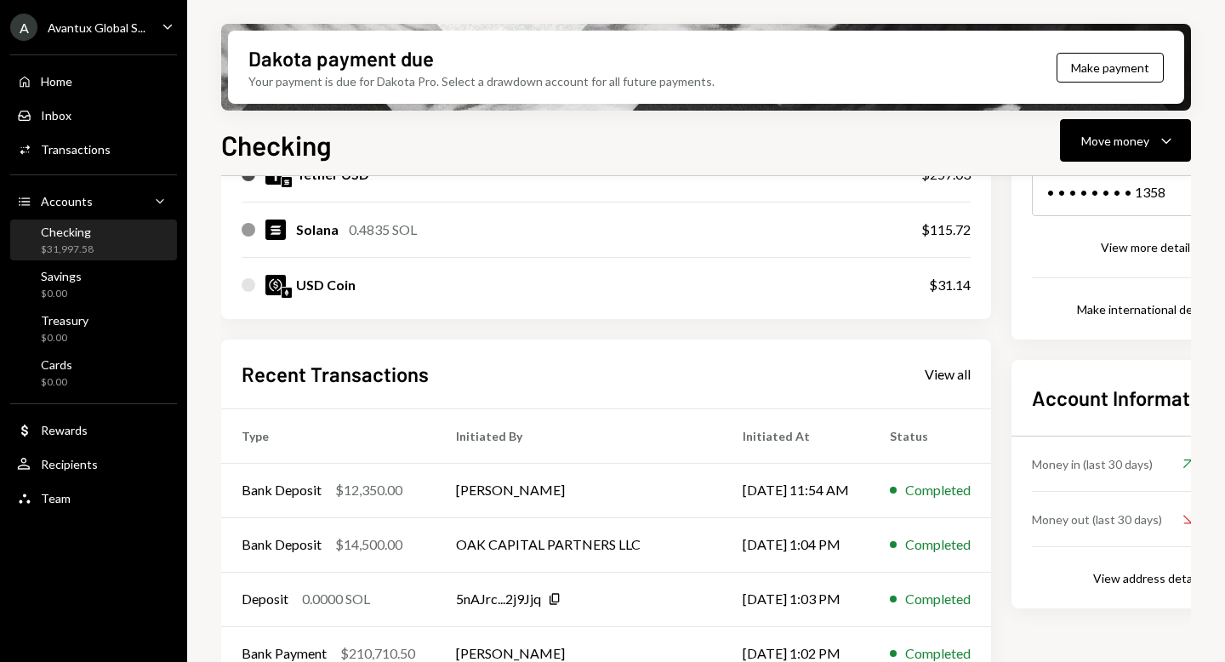
scroll to position [390, 0]
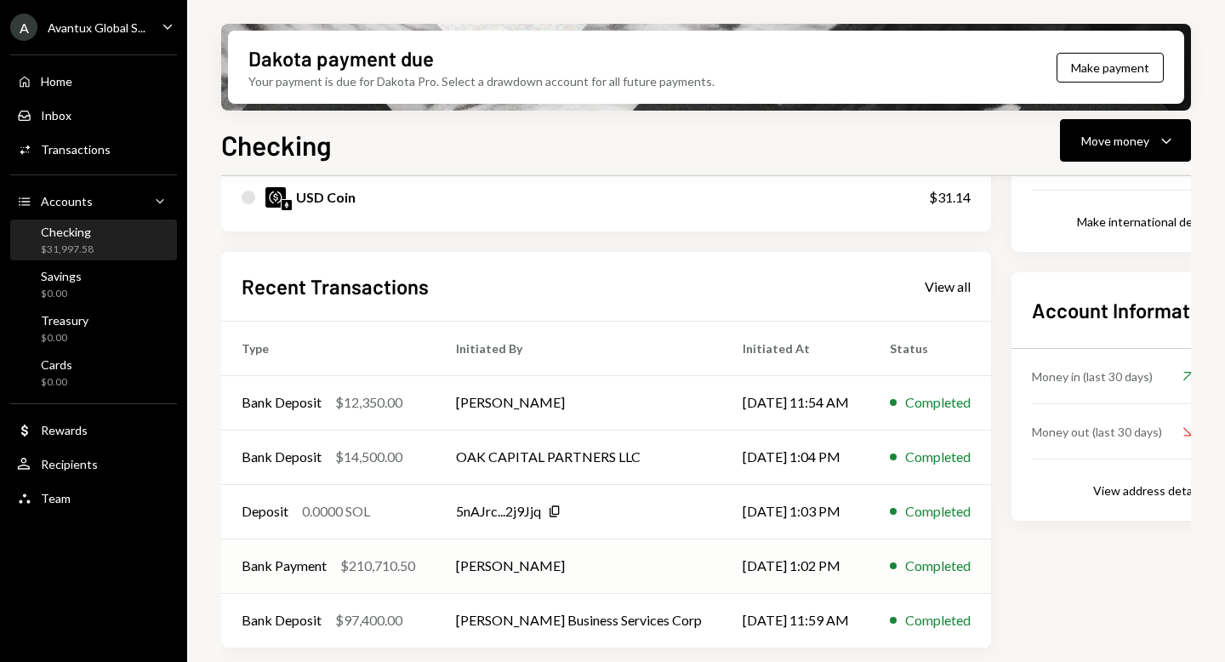
click at [471, 573] on td "[PERSON_NAME]" at bounding box center [579, 565] width 287 height 54
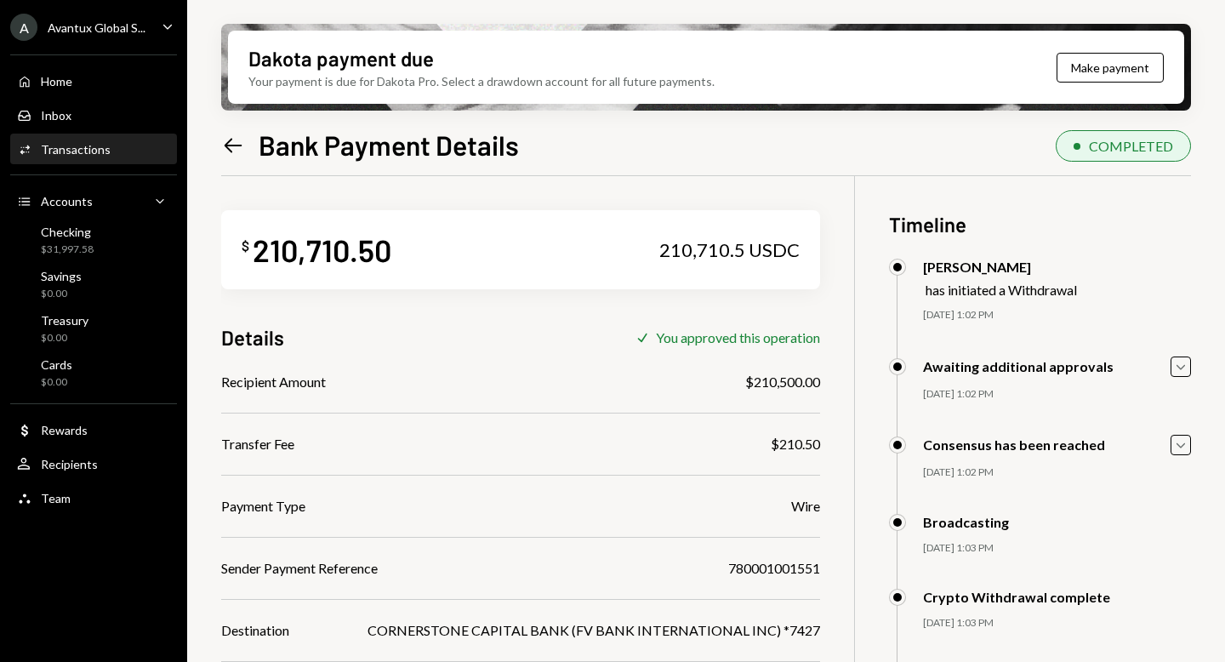
click at [235, 140] on icon "Left Arrow" at bounding box center [233, 146] width 24 height 24
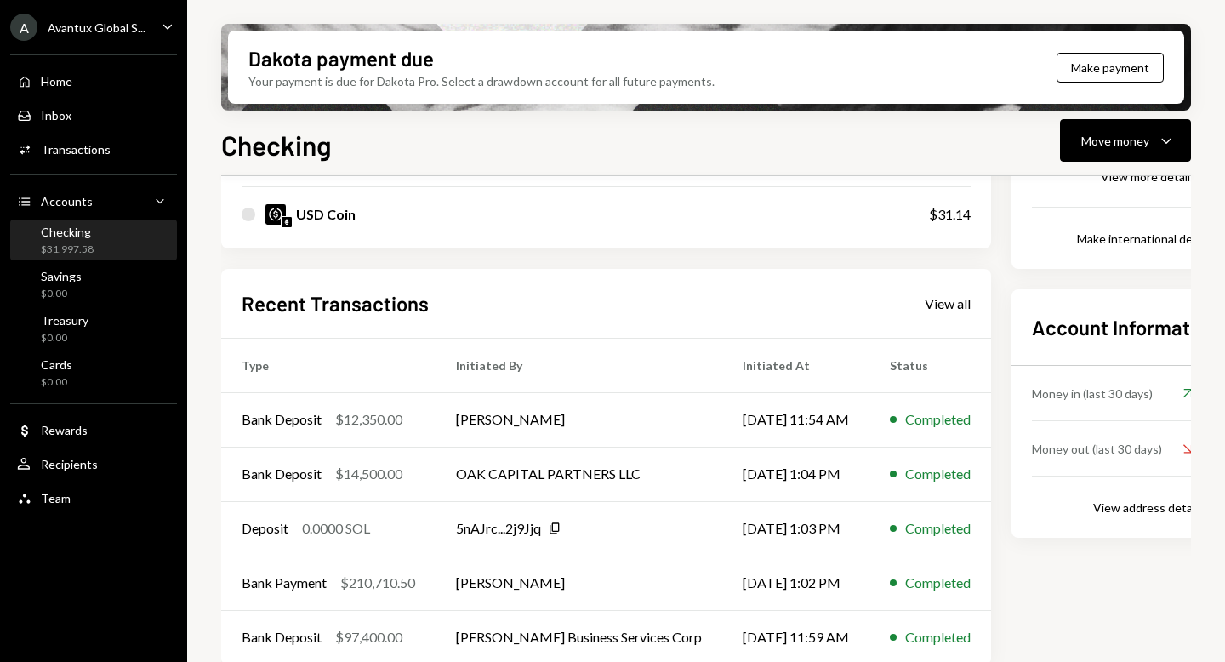
scroll to position [390, 0]
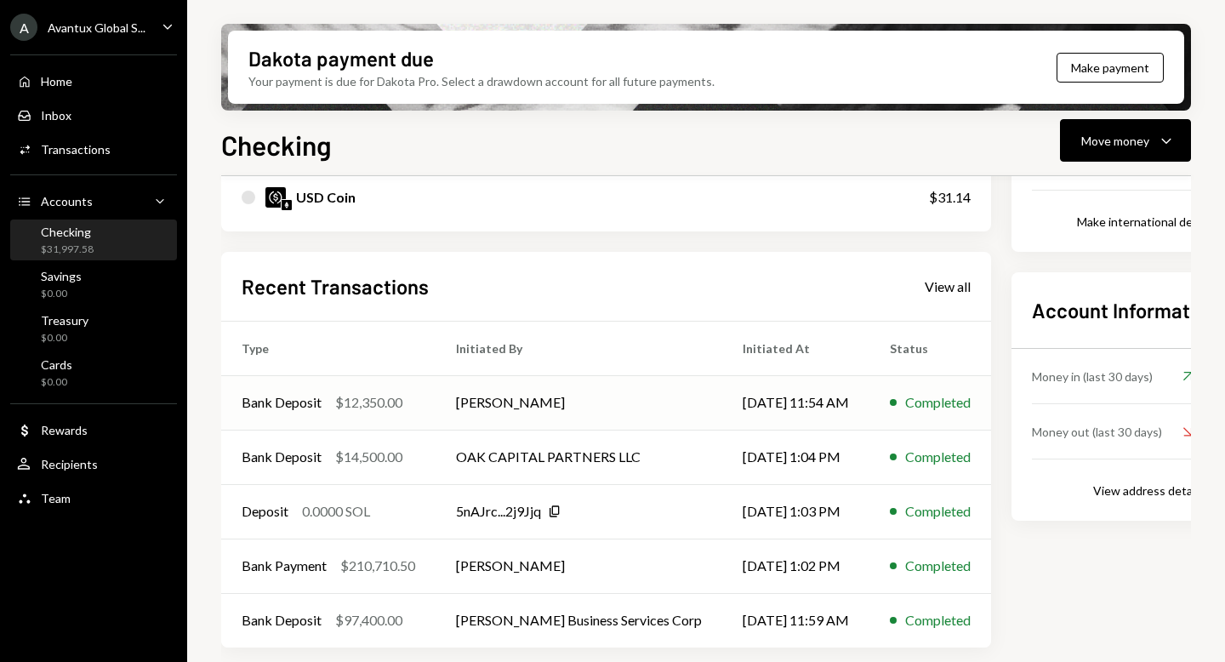
click at [564, 398] on td "[PERSON_NAME]" at bounding box center [579, 402] width 287 height 54
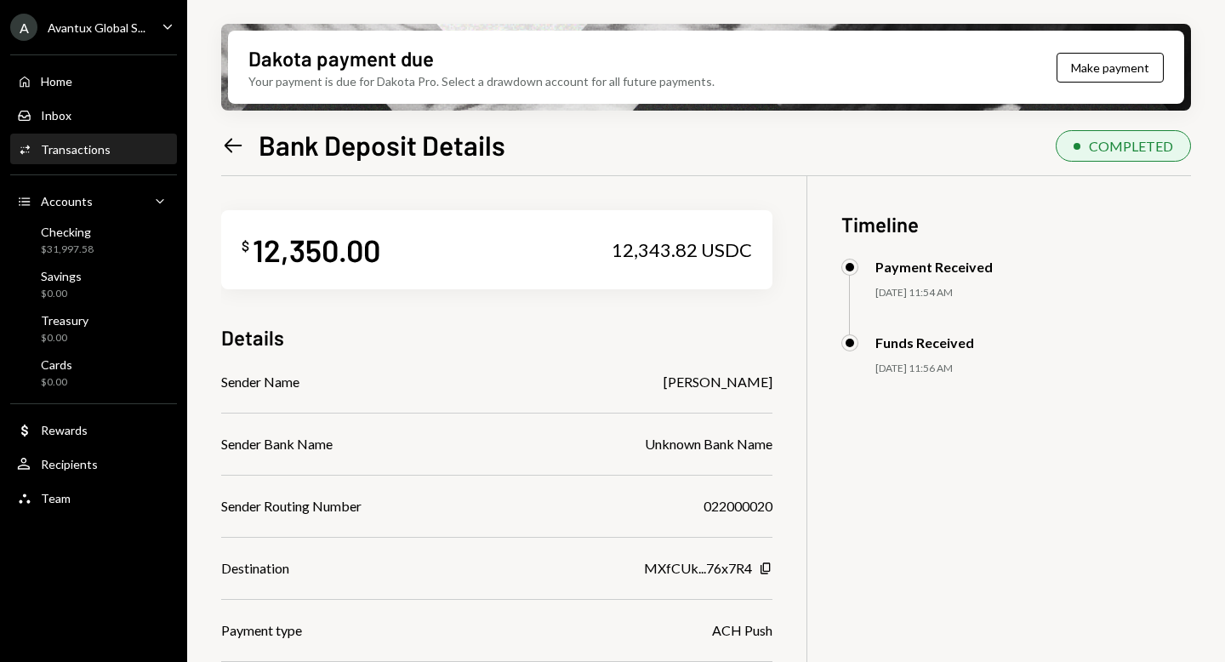
click at [234, 144] on icon at bounding box center [234, 145] width 18 height 14
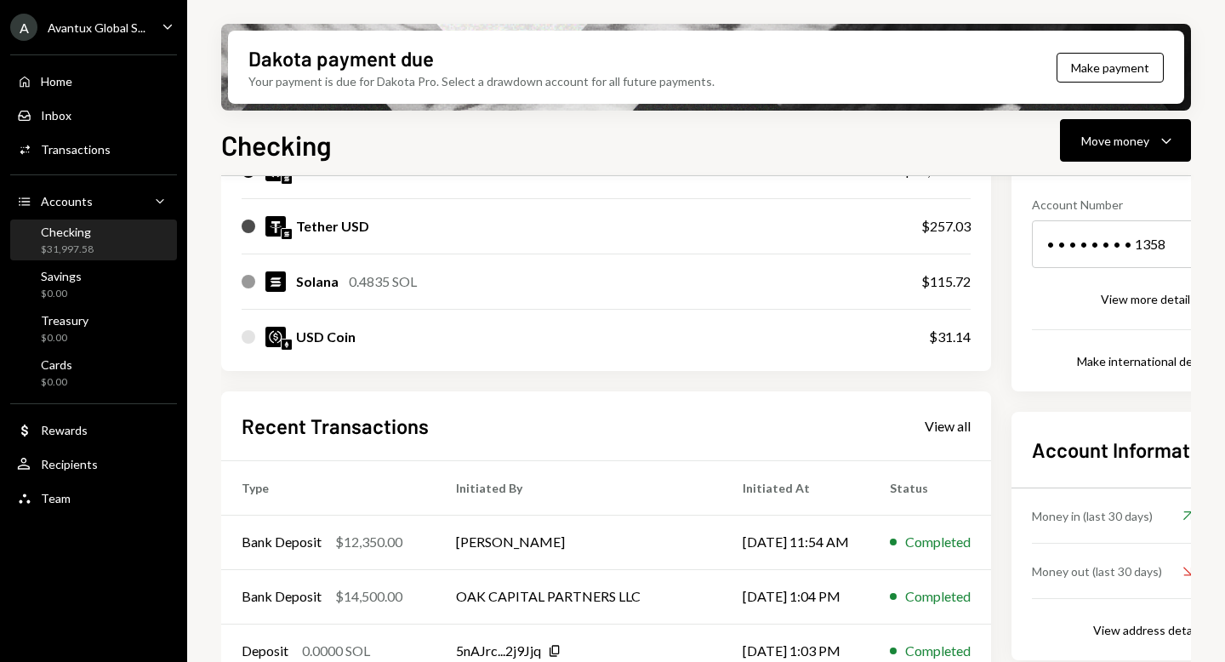
scroll to position [390, 0]
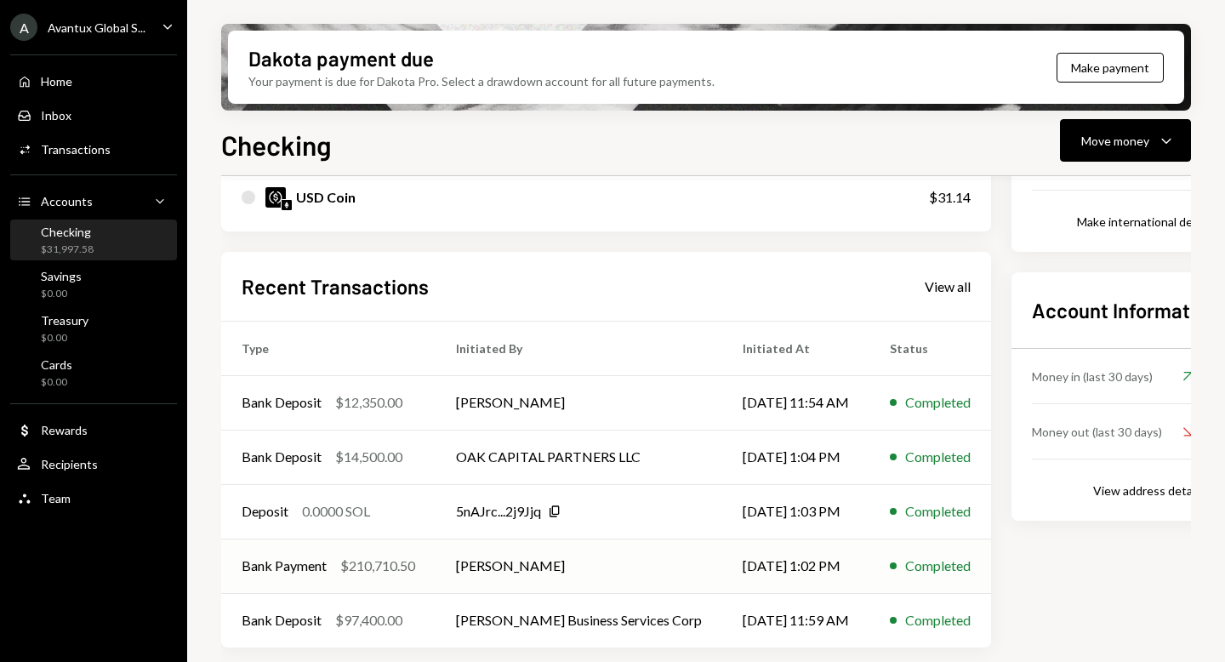
click at [521, 567] on td "[PERSON_NAME]" at bounding box center [579, 565] width 287 height 54
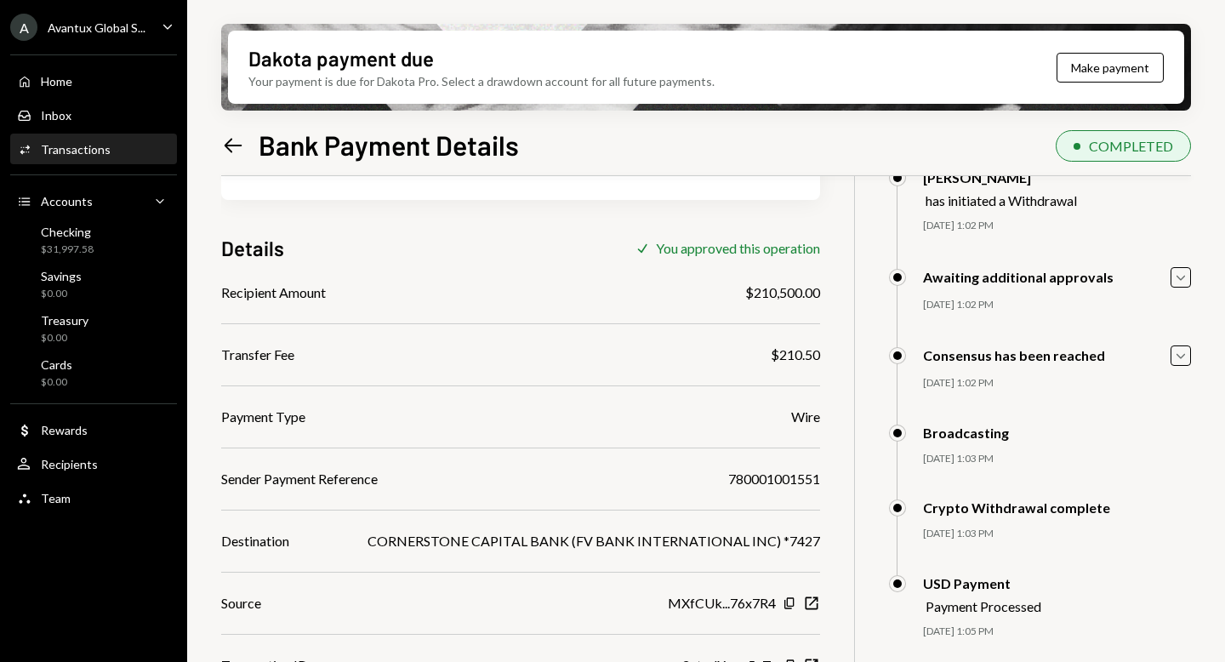
scroll to position [102, 0]
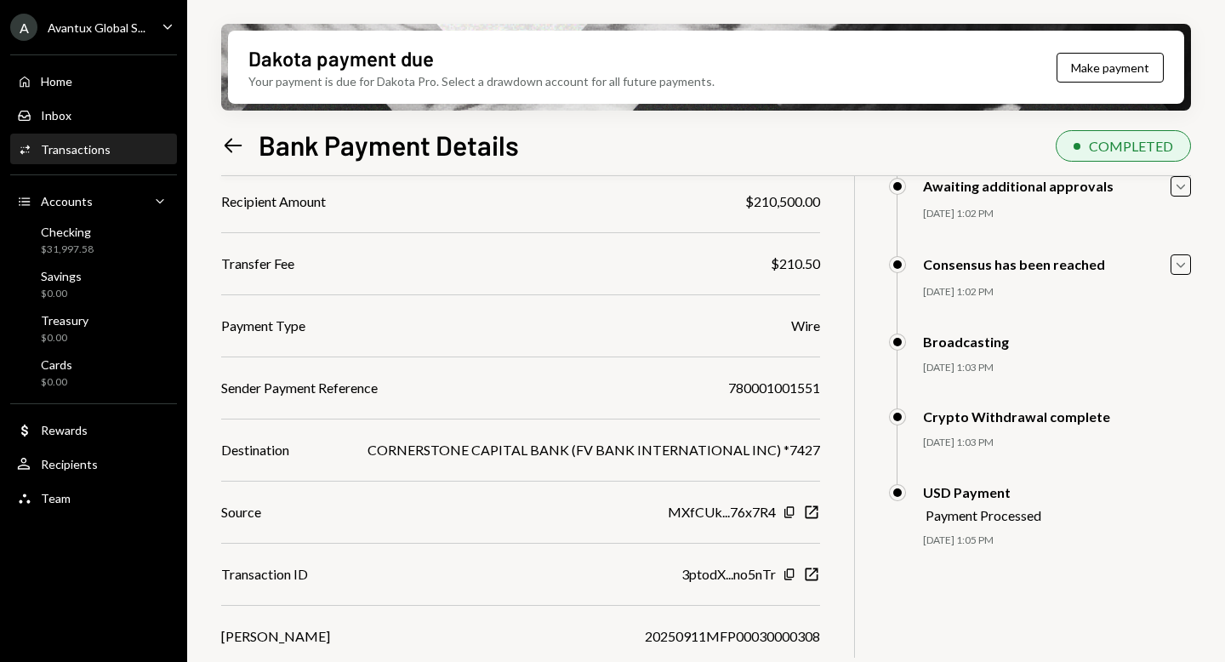
scroll to position [187, 0]
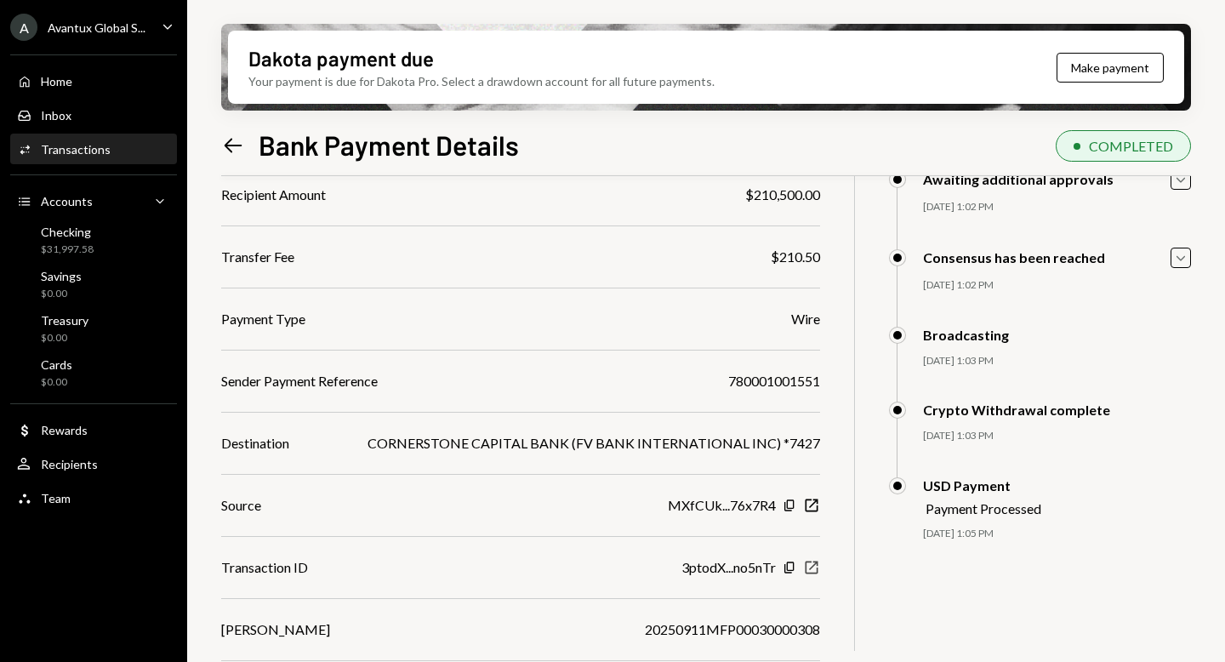
click at [809, 568] on icon "button" at bounding box center [811, 567] width 13 height 13
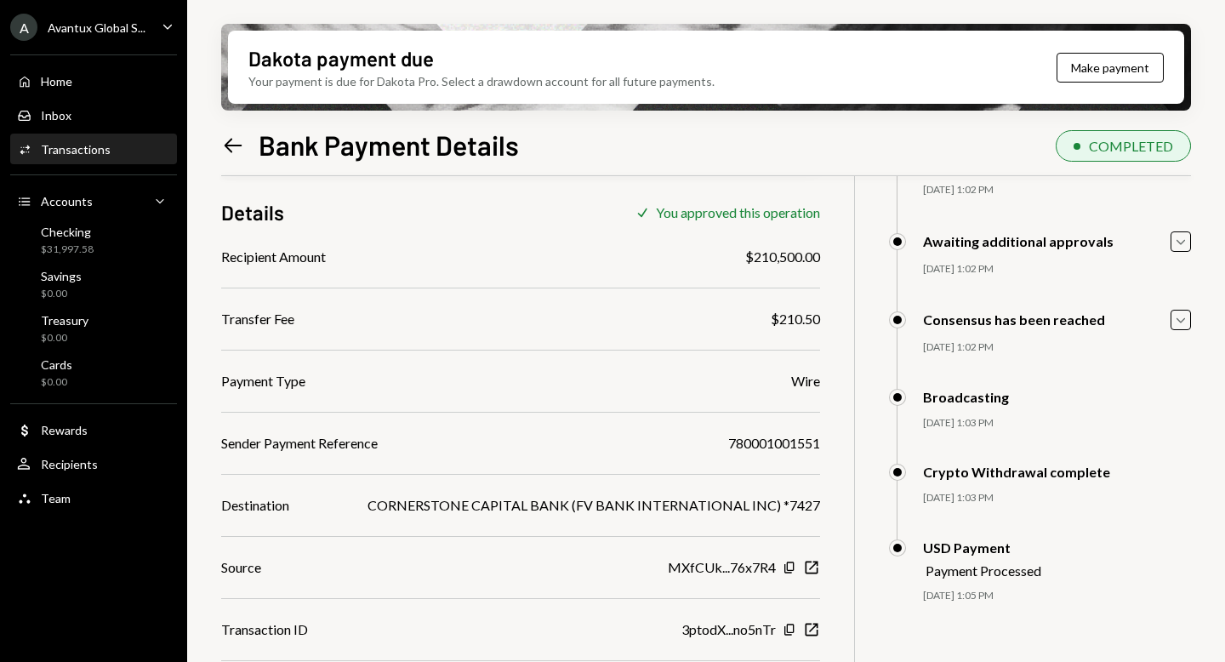
scroll to position [122, 0]
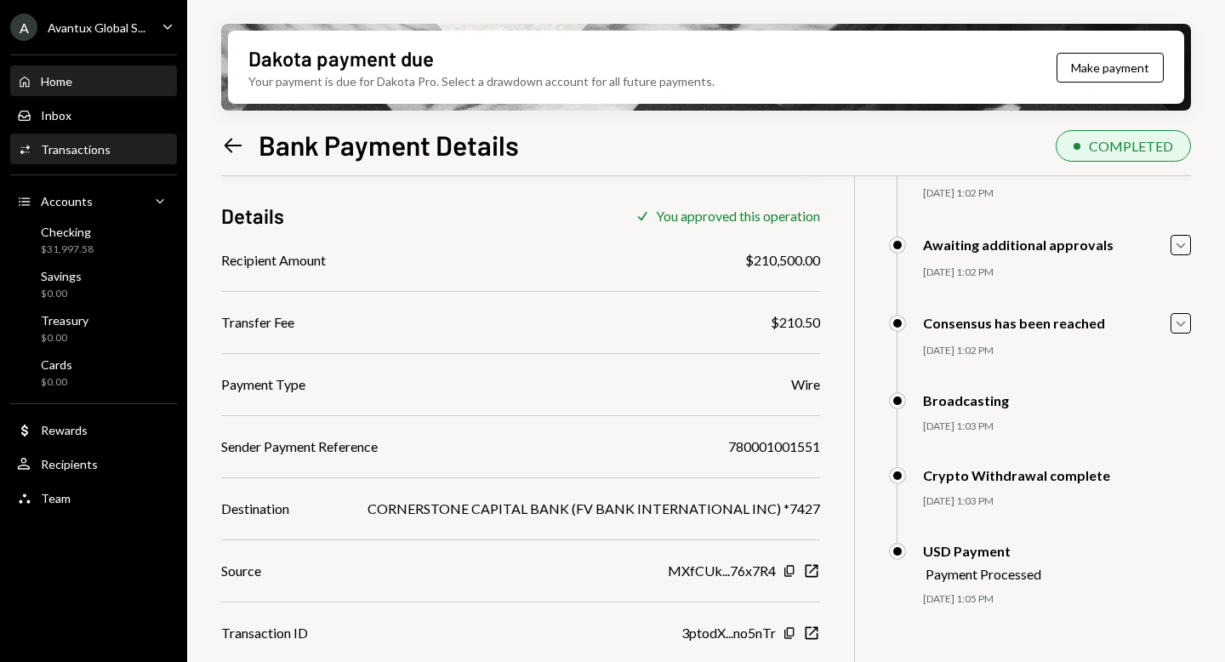
click at [71, 88] on div "Home" at bounding box center [56, 81] width 31 height 14
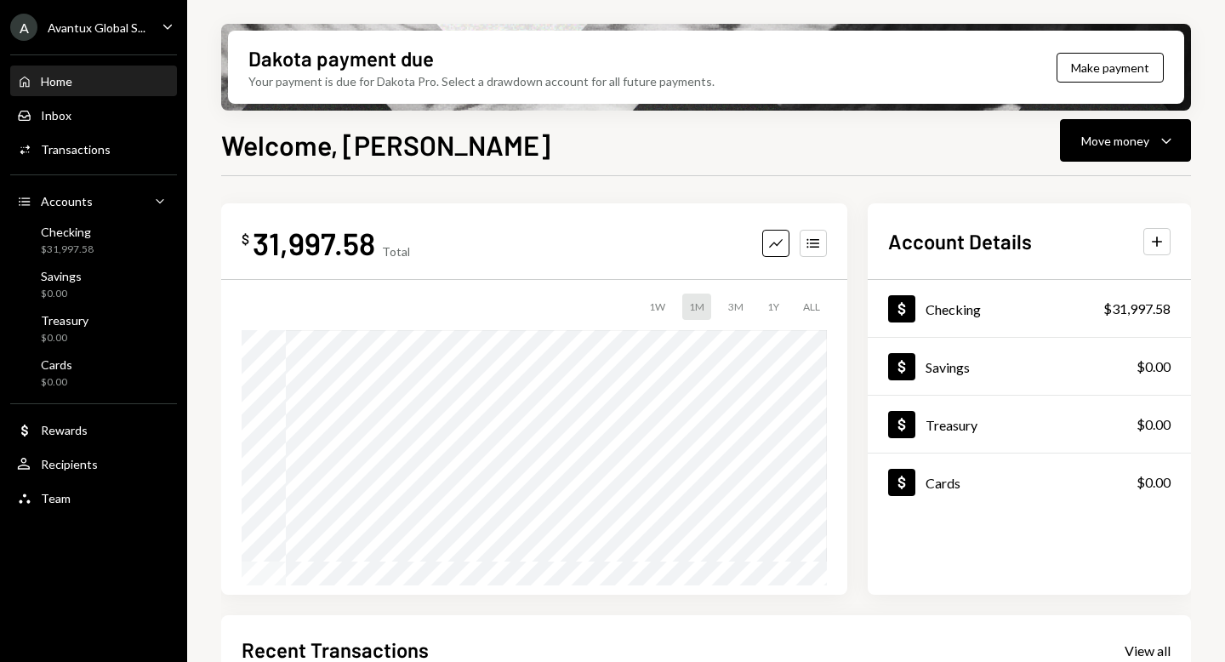
click at [56, 26] on div "Avantux Global S..." at bounding box center [97, 27] width 98 height 14
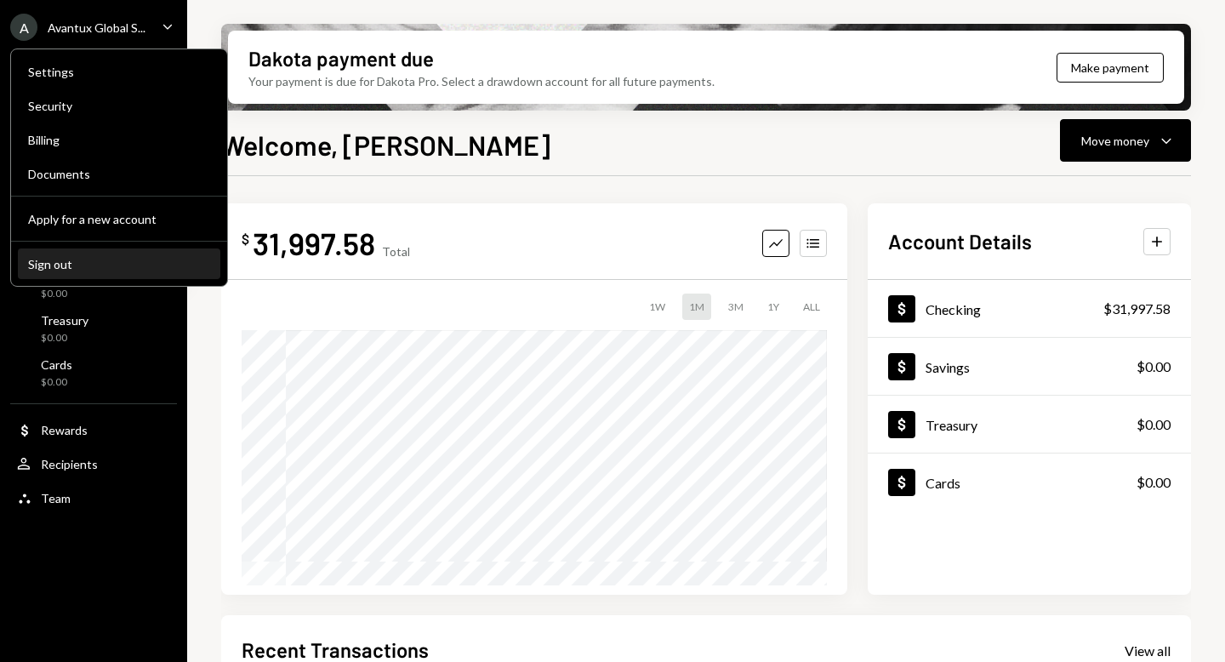
click at [90, 264] on div "Sign out" at bounding box center [119, 264] width 182 height 14
